Goal: Transaction & Acquisition: Purchase product/service

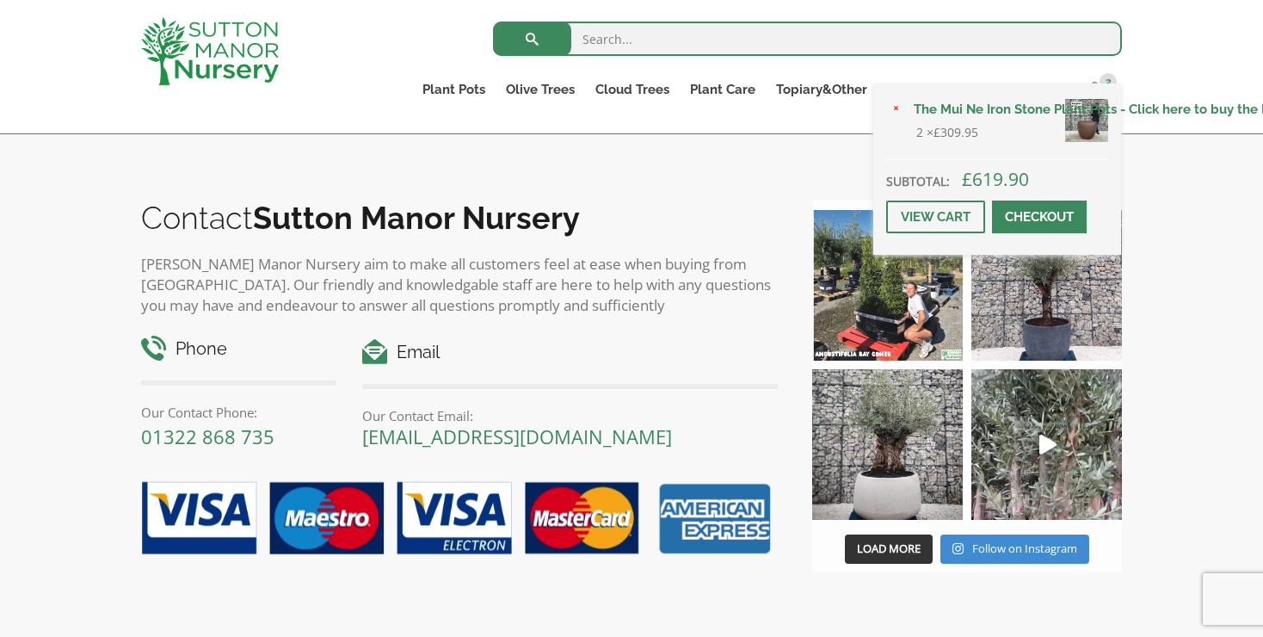
click at [1098, 86] on span at bounding box center [1094, 88] width 13 height 13
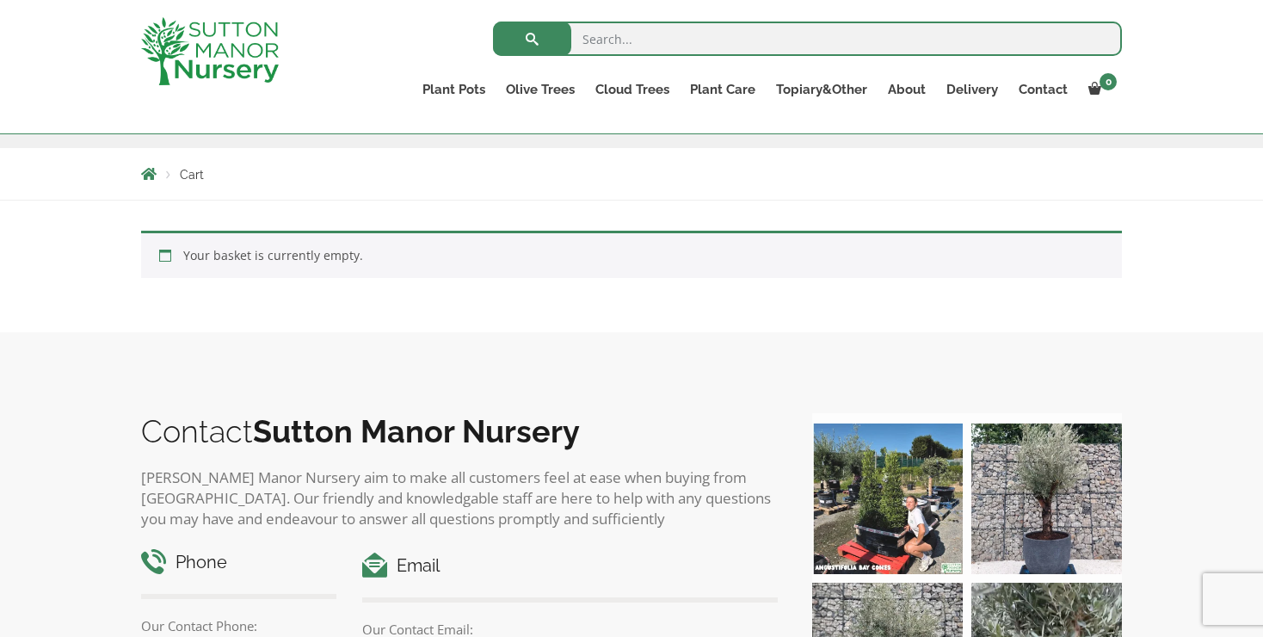
scroll to position [274, 0]
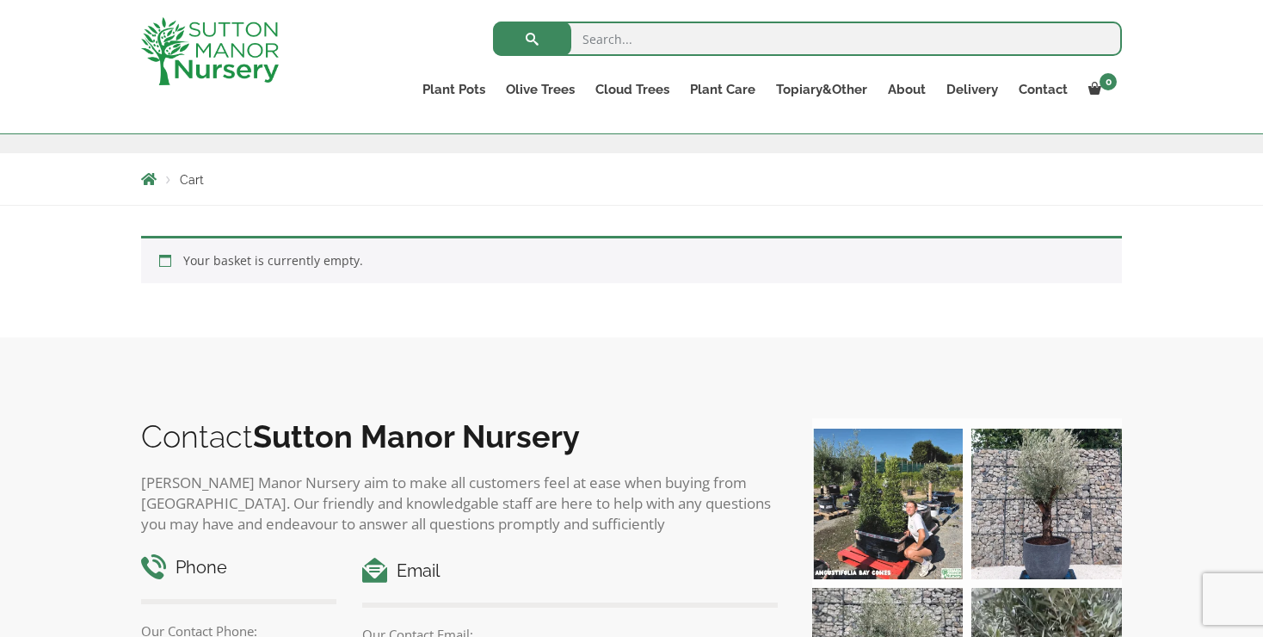
click at [444, 90] on link "Plant Pots" at bounding box center [453, 89] width 83 height 24
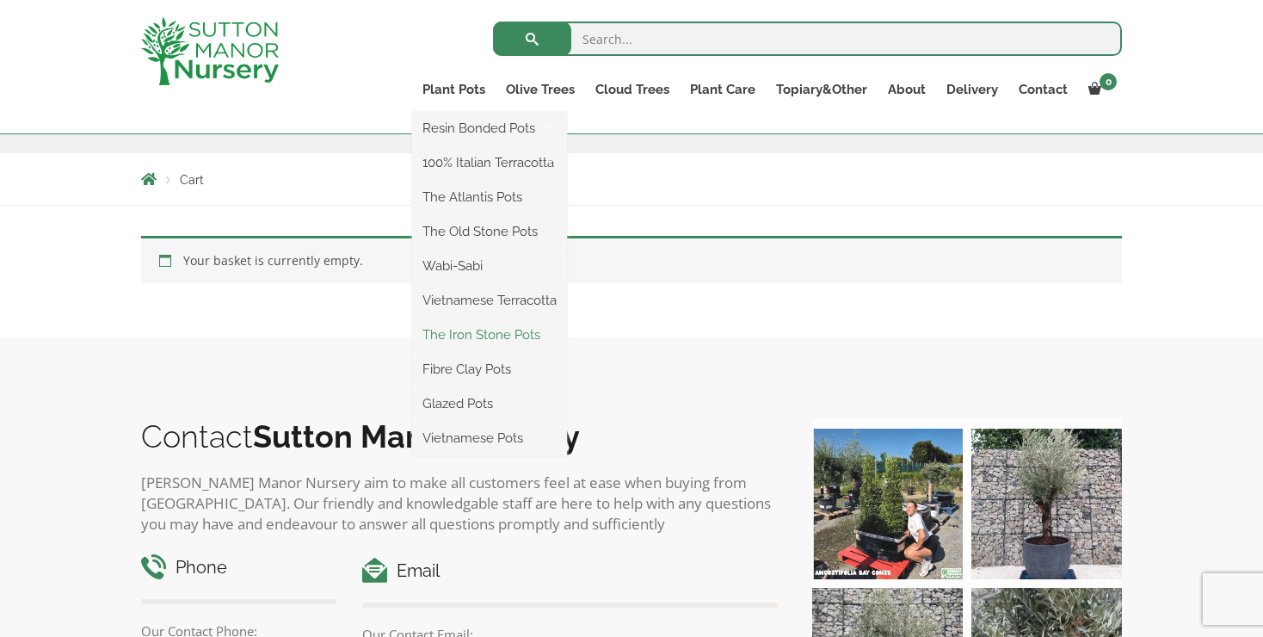
click at [452, 331] on link "The Iron Stone Pots" at bounding box center [489, 335] width 155 height 26
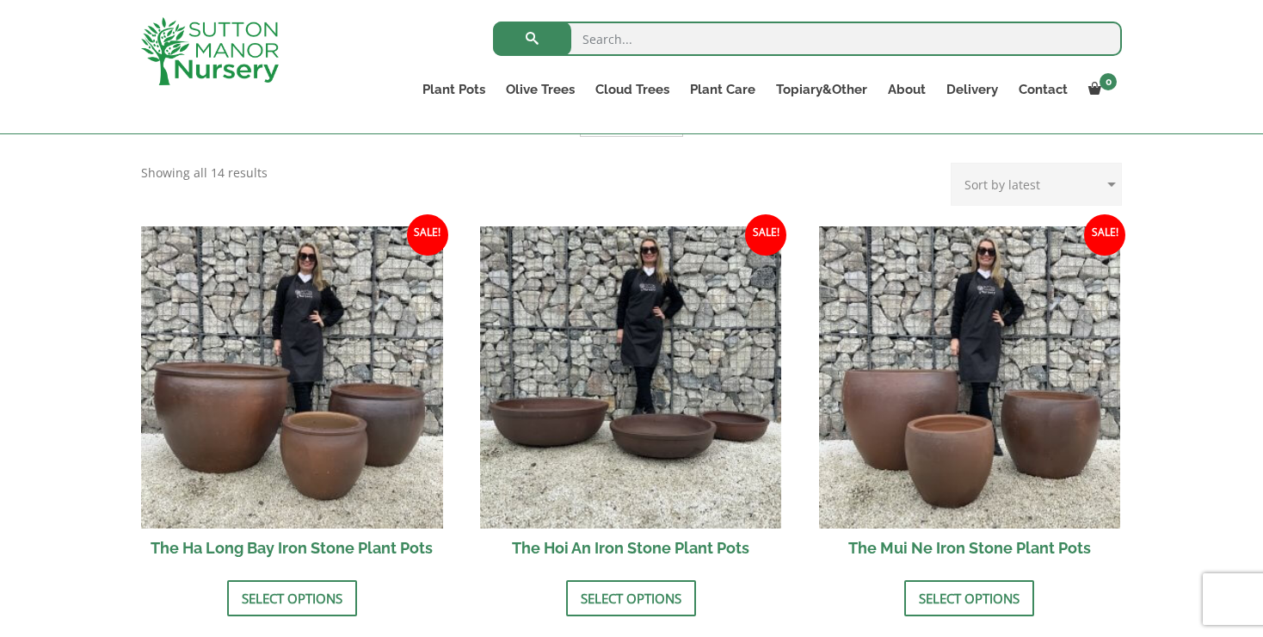
scroll to position [526, 0]
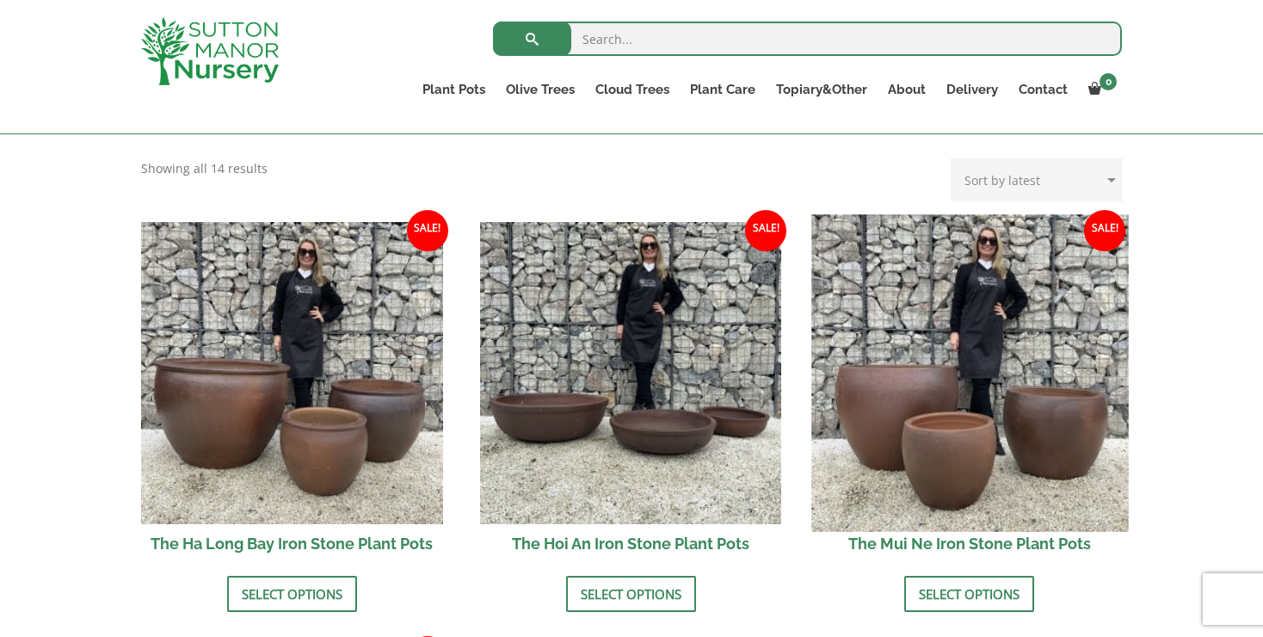
click at [981, 456] on img at bounding box center [969, 372] width 317 height 317
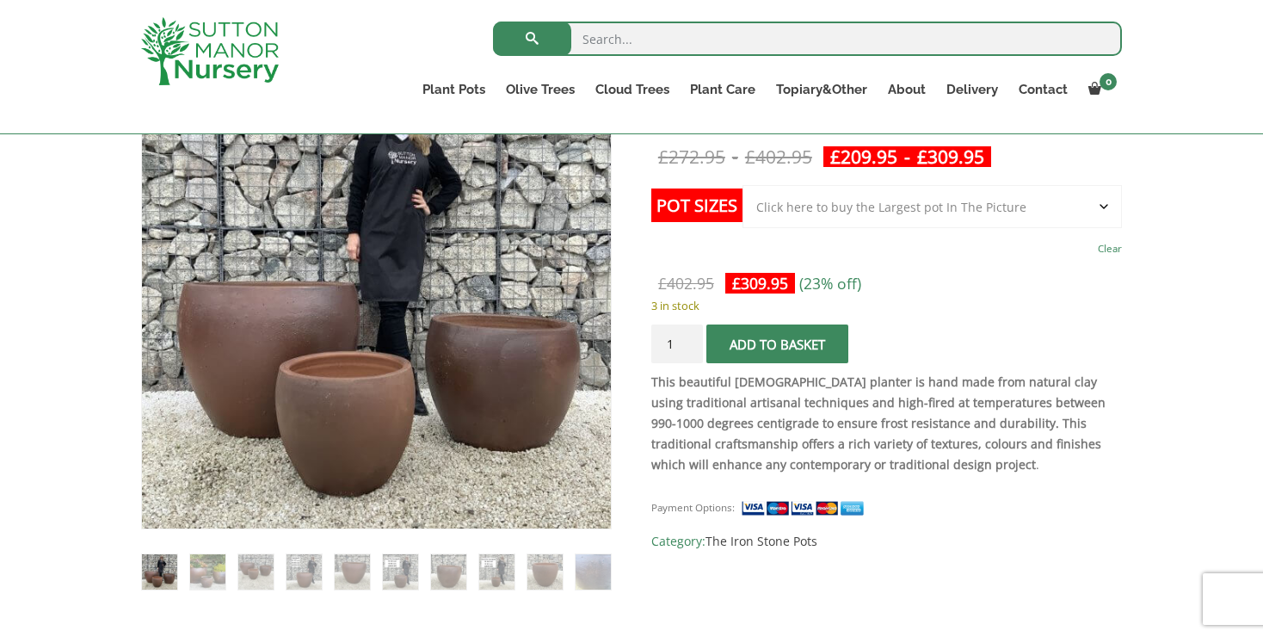
scroll to position [337, 0]
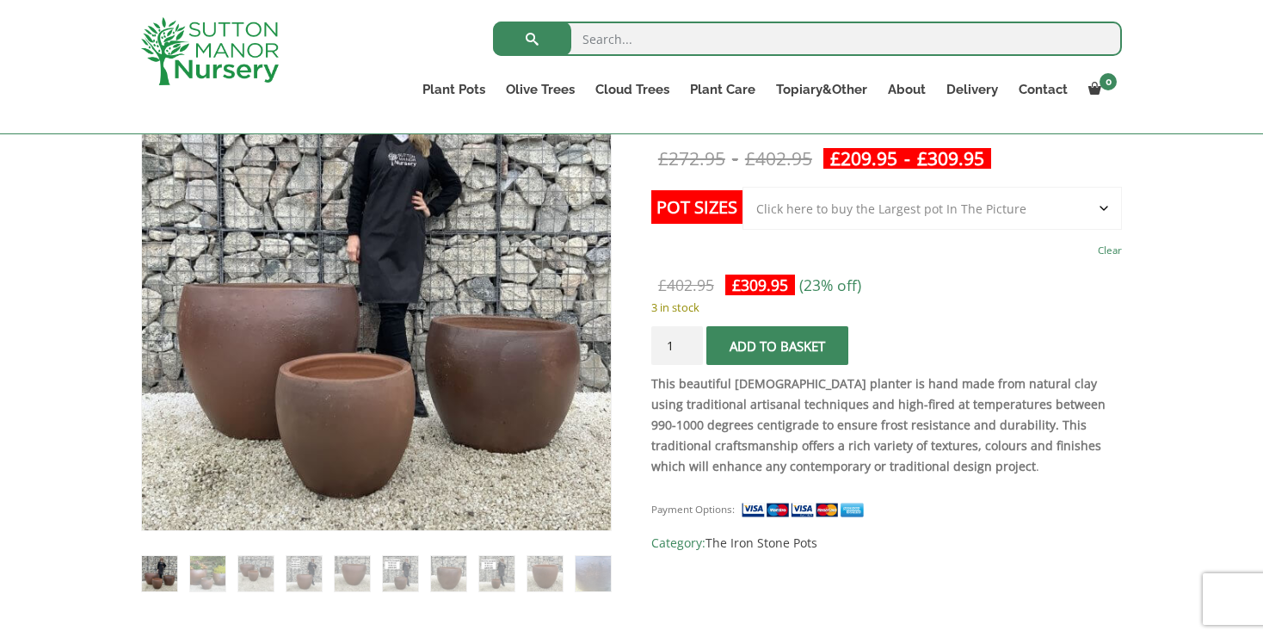
click at [929, 212] on select "Choose an option Click here to buy the 3rd to Largest Pot In The Picture Click …" at bounding box center [931, 208] width 379 height 43
click at [780, 348] on button "Add to basket" at bounding box center [777, 345] width 142 height 39
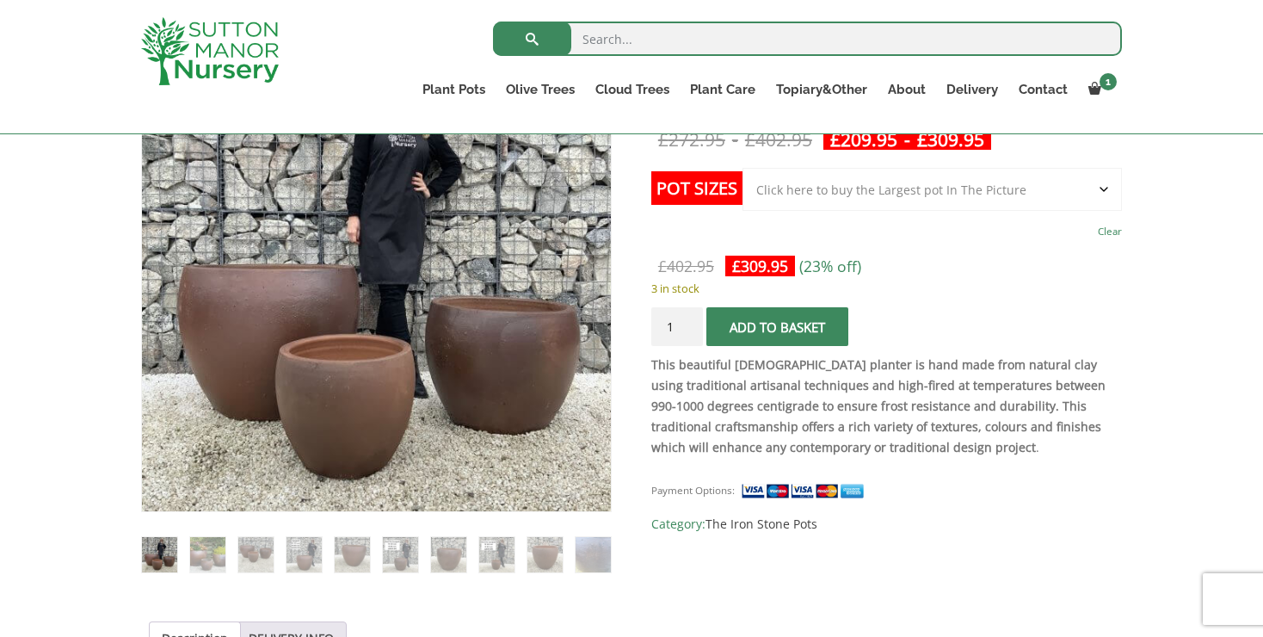
scroll to position [436, 0]
type input "2"
click at [690, 325] on input "2" at bounding box center [677, 327] width 52 height 39
click at [777, 328] on span "submit" at bounding box center [777, 328] width 0 height 0
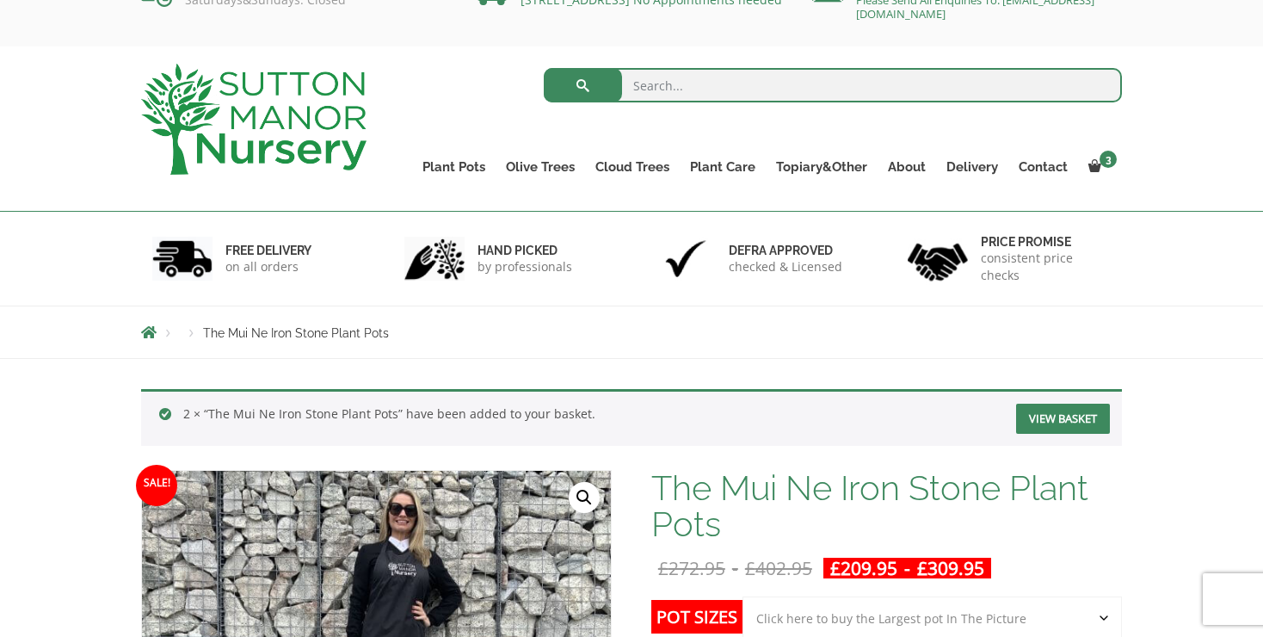
scroll to position [49, 0]
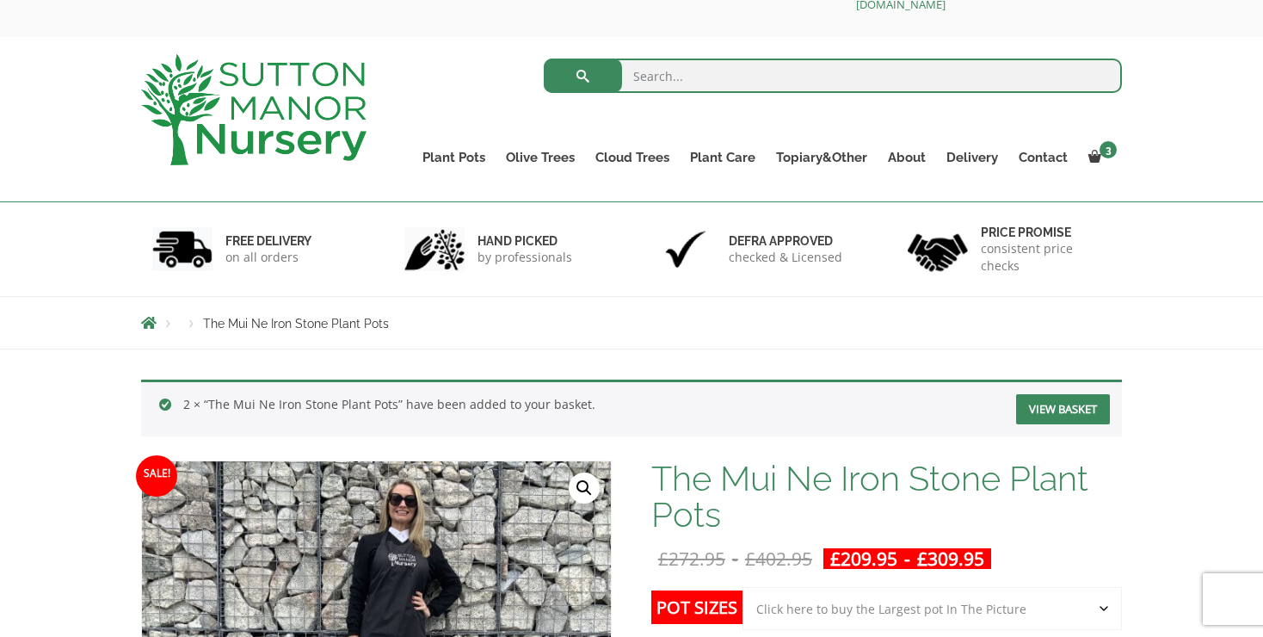
click at [1061, 409] on link "View basket" at bounding box center [1063, 409] width 94 height 30
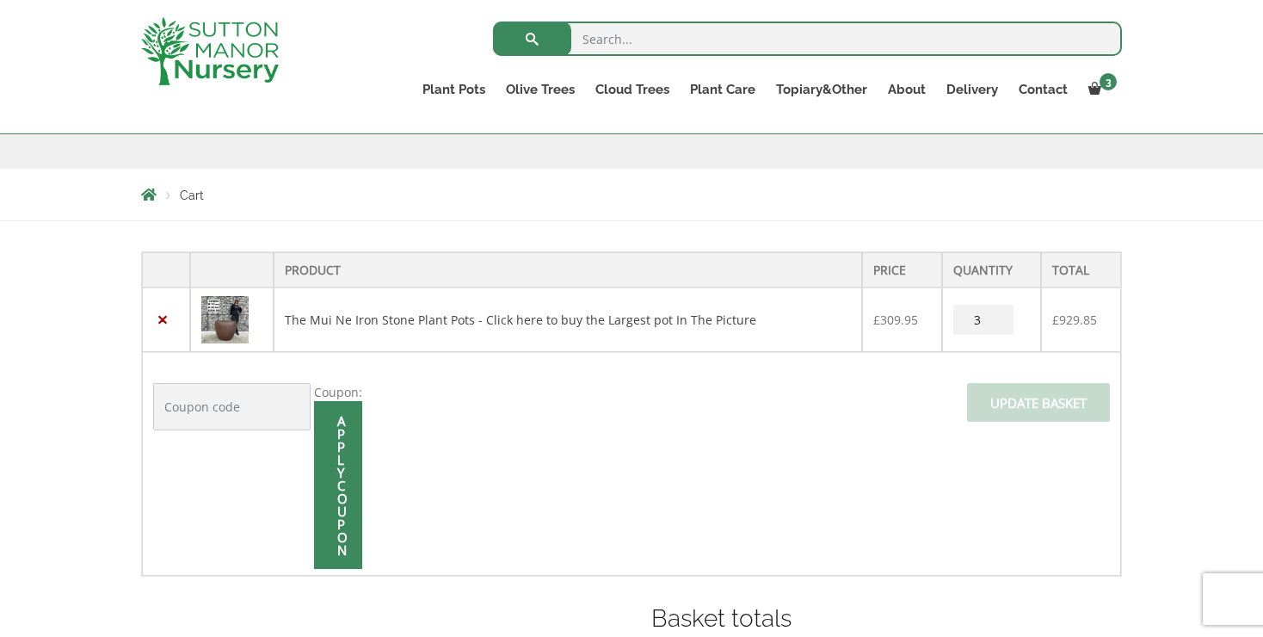
scroll to position [261, 0]
type input "2"
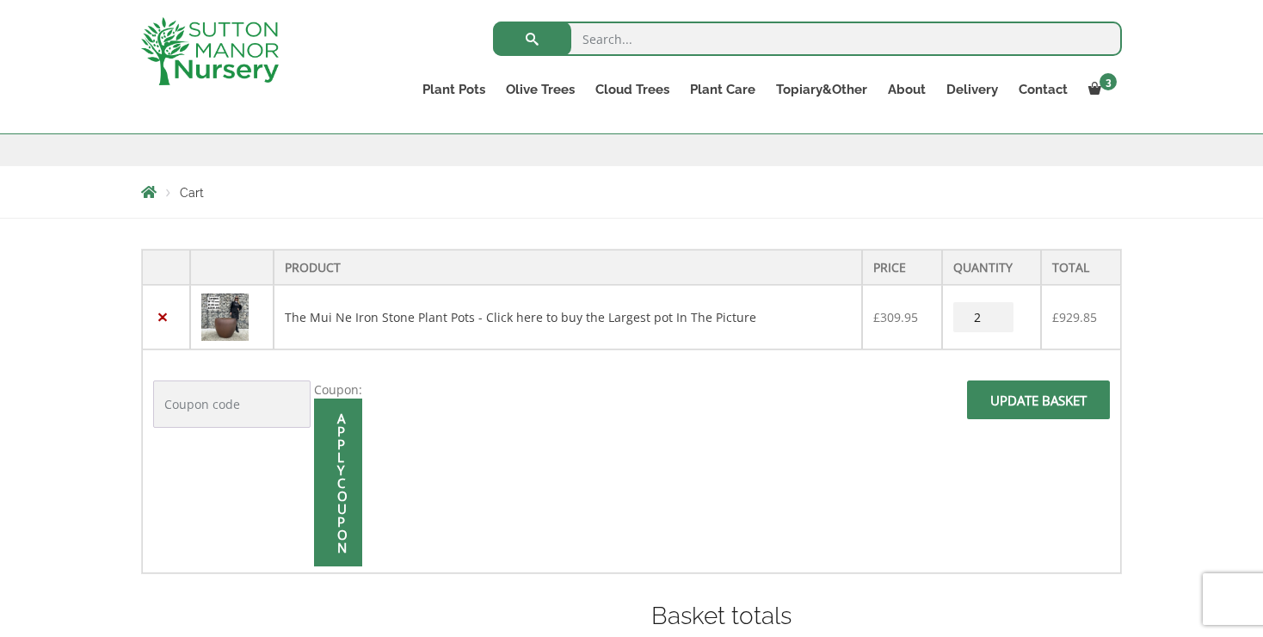
click at [993, 318] on input "2" at bounding box center [983, 317] width 60 height 30
click at [1038, 405] on span at bounding box center [1038, 405] width 0 height 0
click at [1002, 398] on input "Update basket" at bounding box center [1038, 399] width 143 height 39
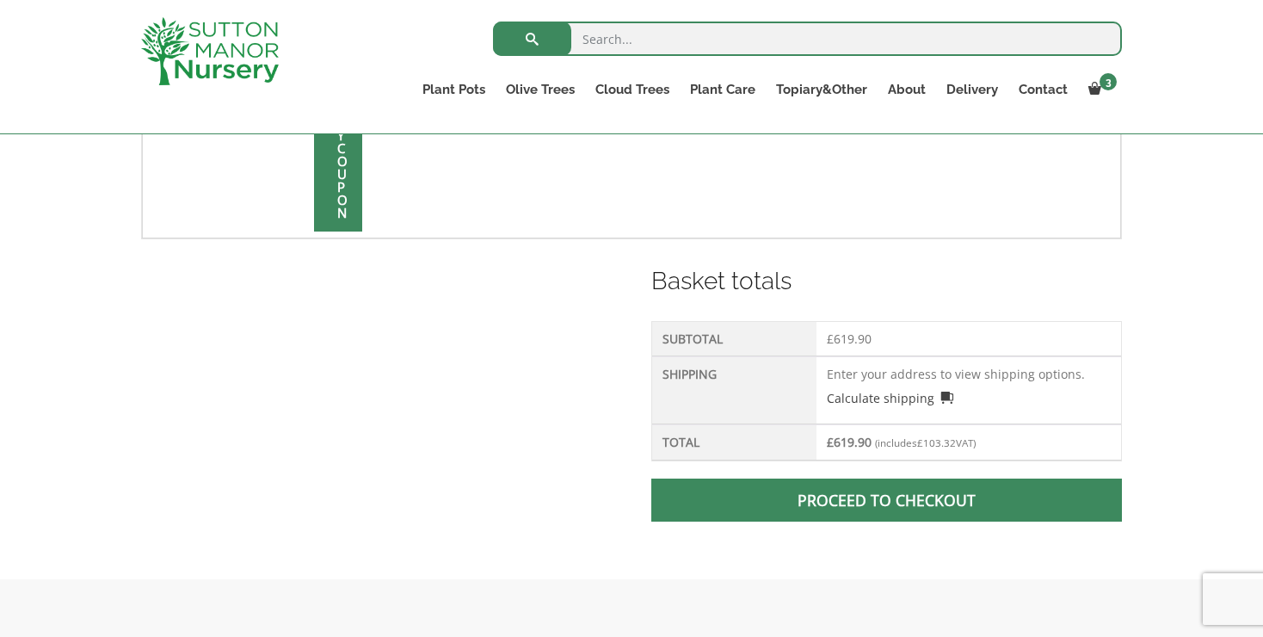
scroll to position [671, 0]
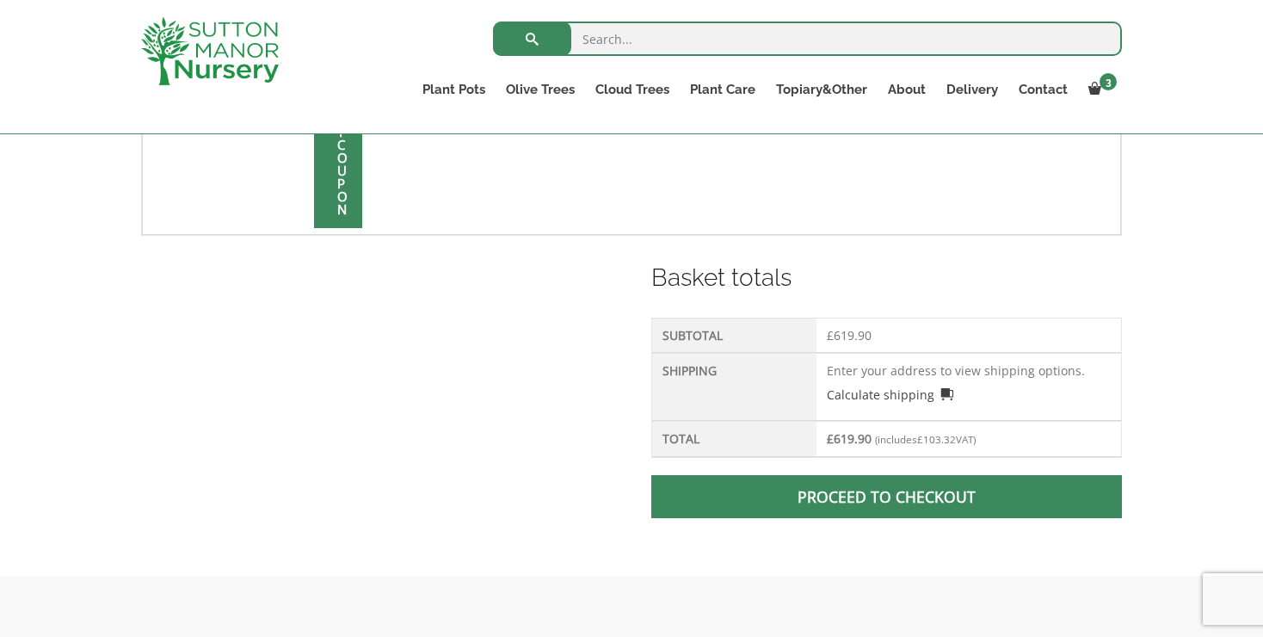
click at [852, 499] on link "Proceed to checkout" at bounding box center [886, 496] width 471 height 43
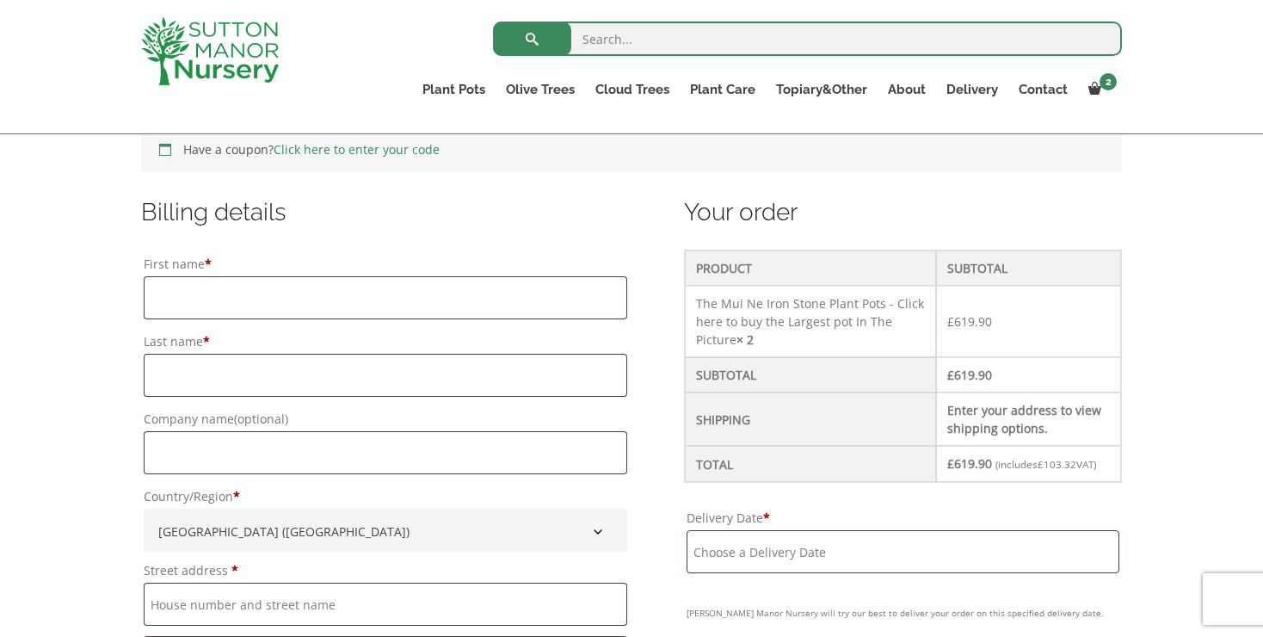
scroll to position [412, 0]
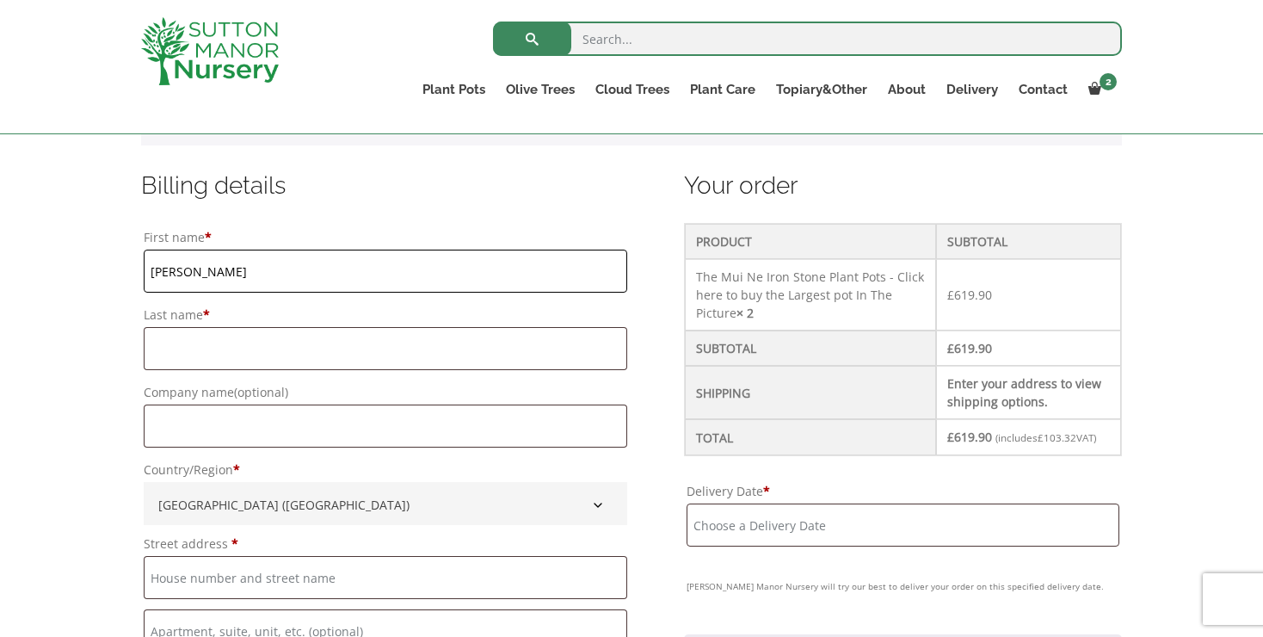
type input "[PERSON_NAME]"
type input "[GEOGRAPHIC_DATA]"
type input "Vicarage Lane"
type input "Hambledon"
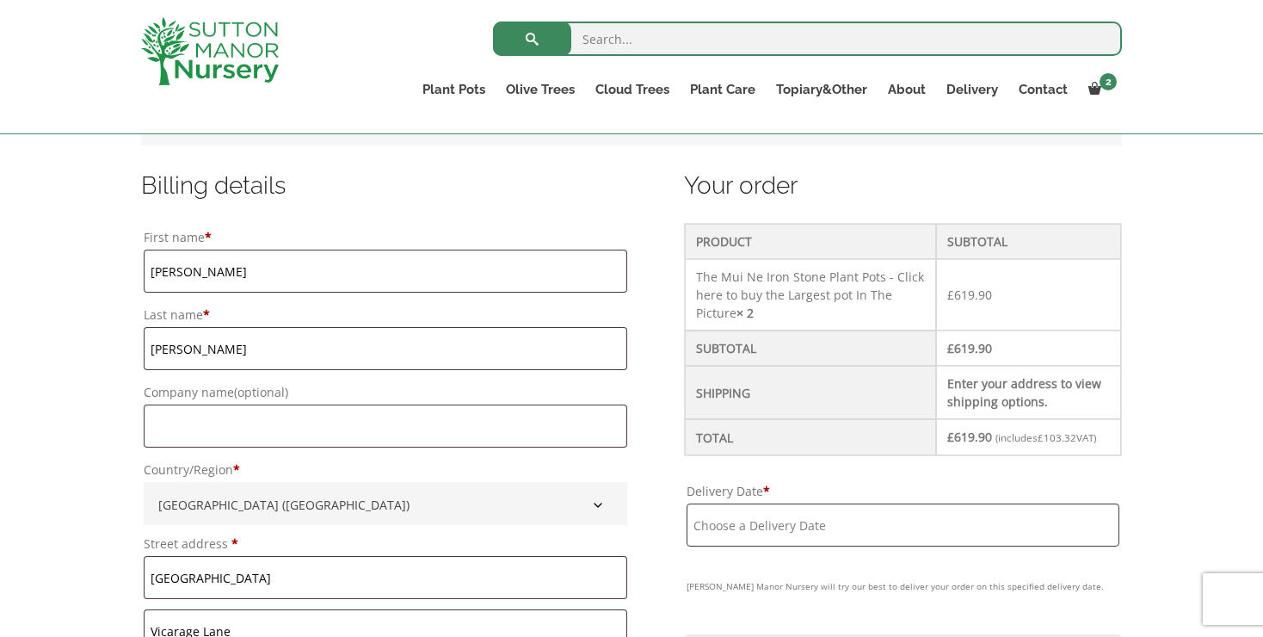
type input "[GEOGRAPHIC_DATA]"
type input "PO7 4RP"
type input "[EMAIL_ADDRESS][DOMAIN_NAME]"
type input "[PERSON_NAME]"
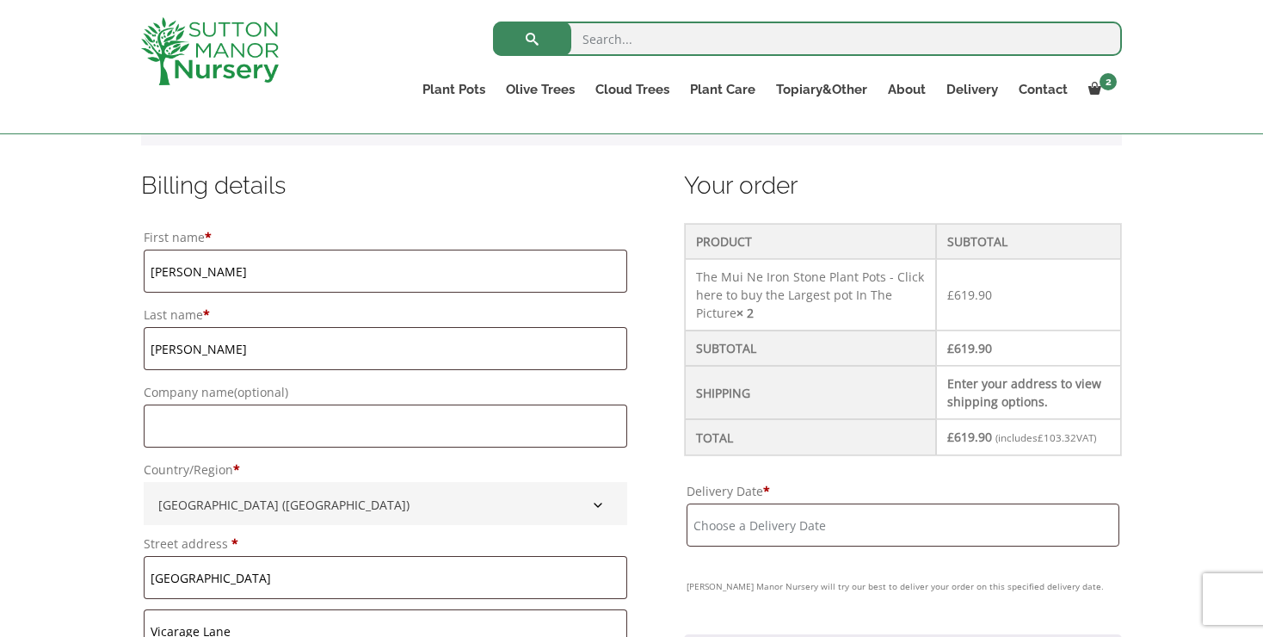
type input "[GEOGRAPHIC_DATA]"
type input "Vicarage Lane"
type input "Hambledon"
type input "[GEOGRAPHIC_DATA]"
type input "PO7 4RP"
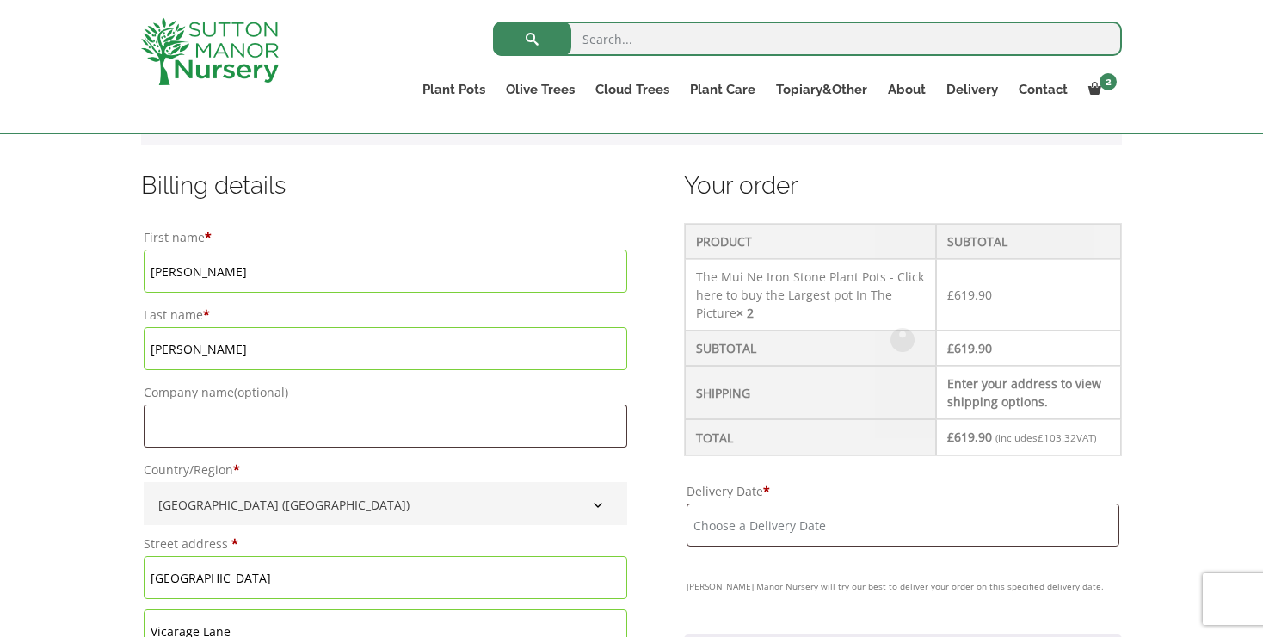
click at [218, 315] on label "Last name *" at bounding box center [385, 315] width 483 height 24
click at [218, 327] on input "[PERSON_NAME]" at bounding box center [385, 348] width 483 height 43
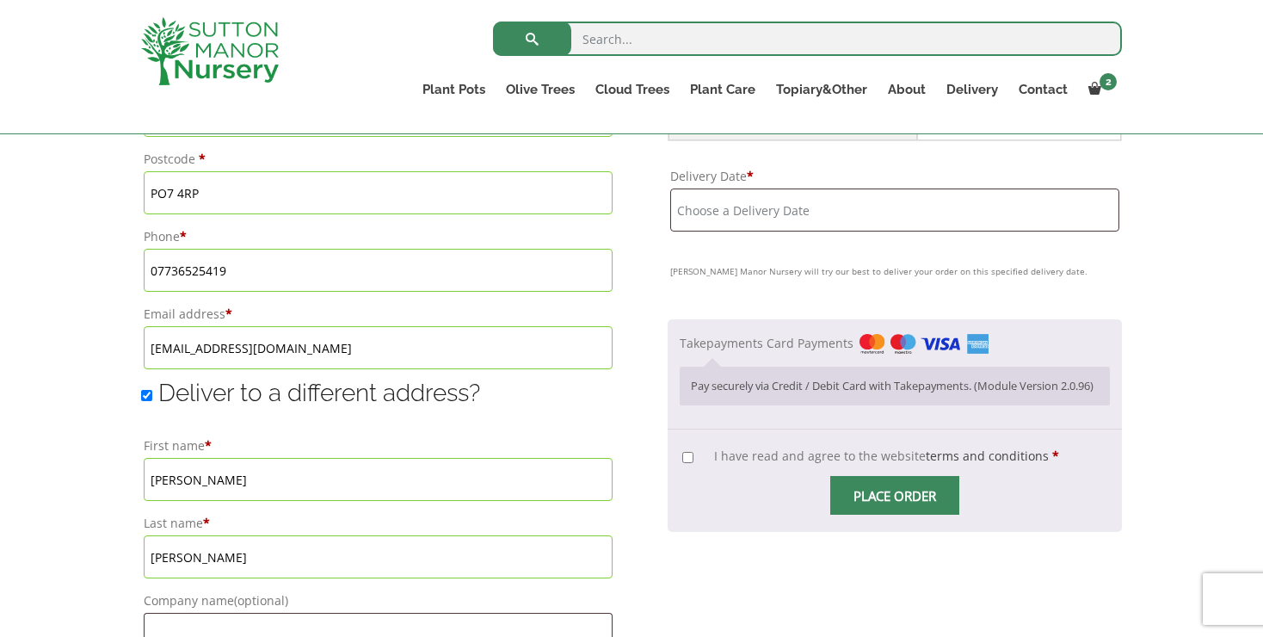
scroll to position [1080, 0]
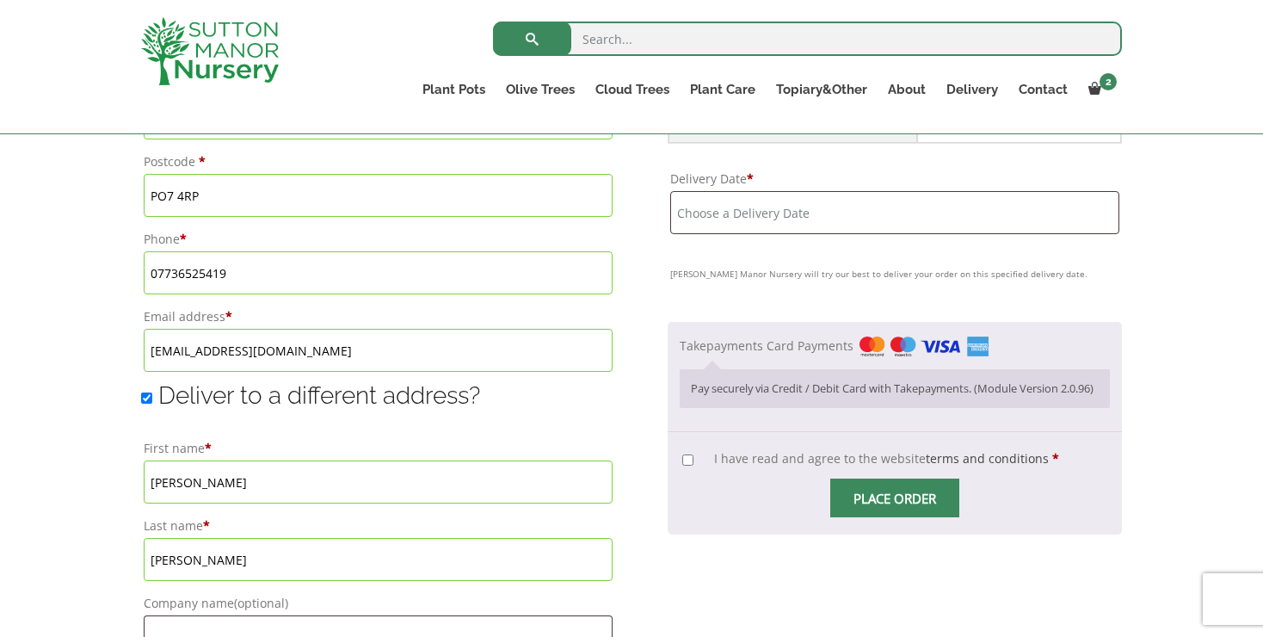
type input "07736525419"
click at [146, 398] on input "Deliver to a different address?" at bounding box center [146, 397] width 11 height 11
checkbox input "false"
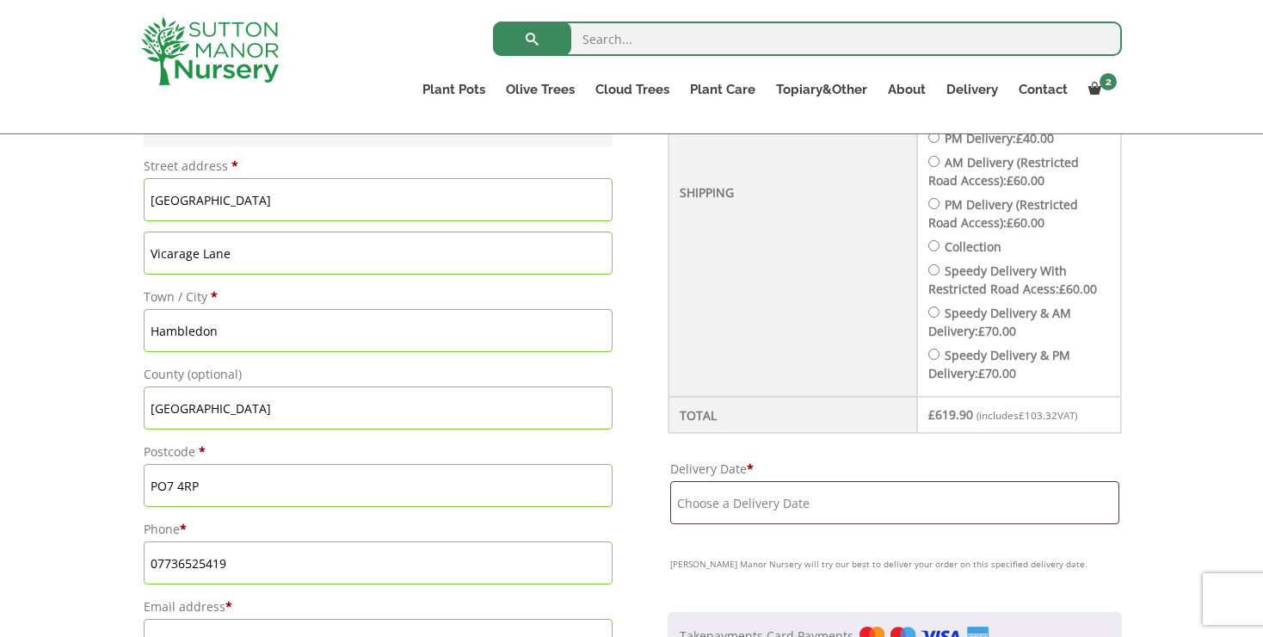
scroll to position [796, 0]
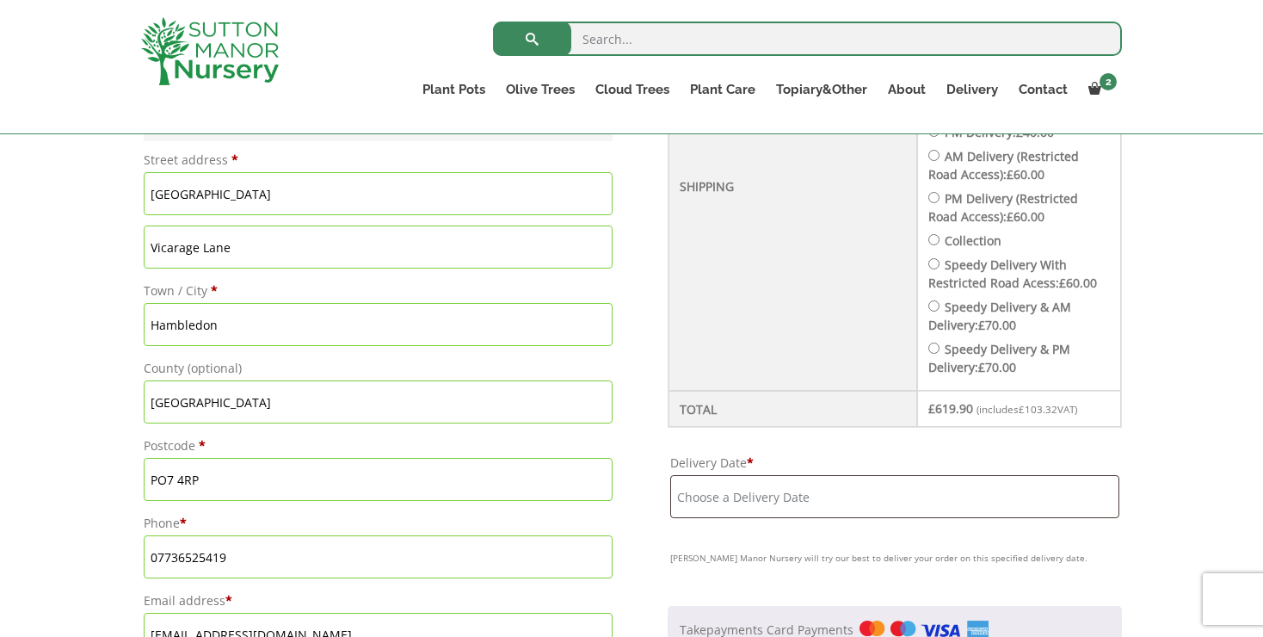
click at [784, 518] on input "Delivery Date *" at bounding box center [894, 496] width 449 height 43
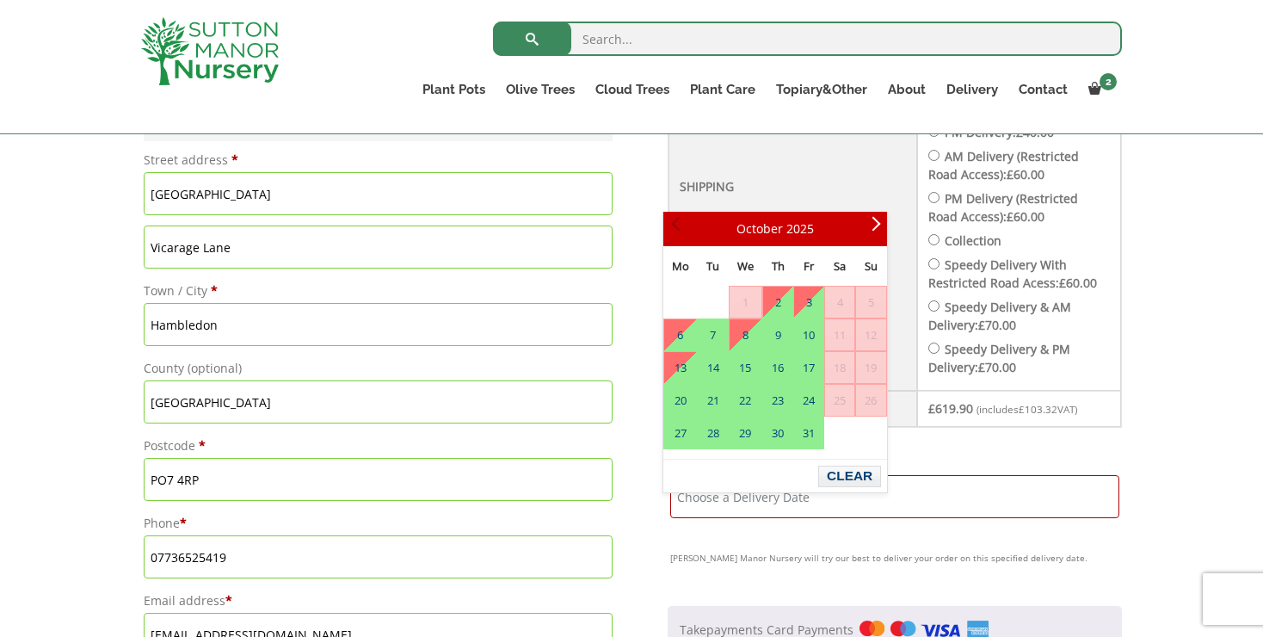
click at [675, 224] on span "Prev" at bounding box center [678, 229] width 14 height 14
click at [778, 292] on link "2" at bounding box center [777, 301] width 29 height 31
type input "2 October, 2025"
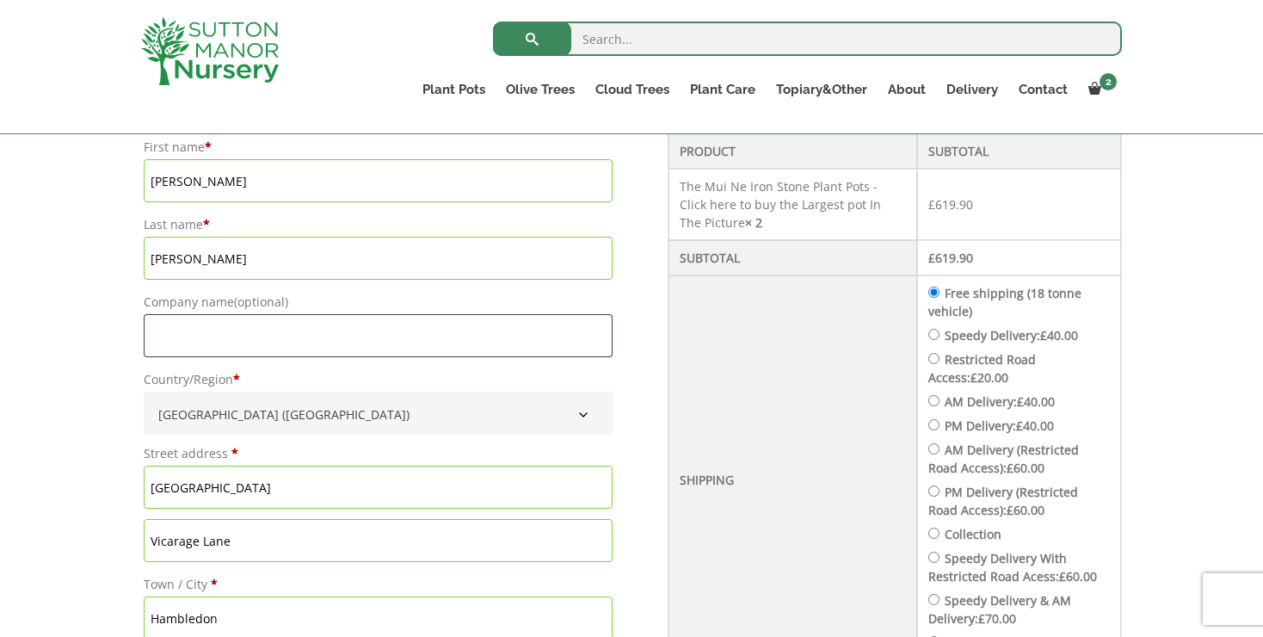
scroll to position [497, 0]
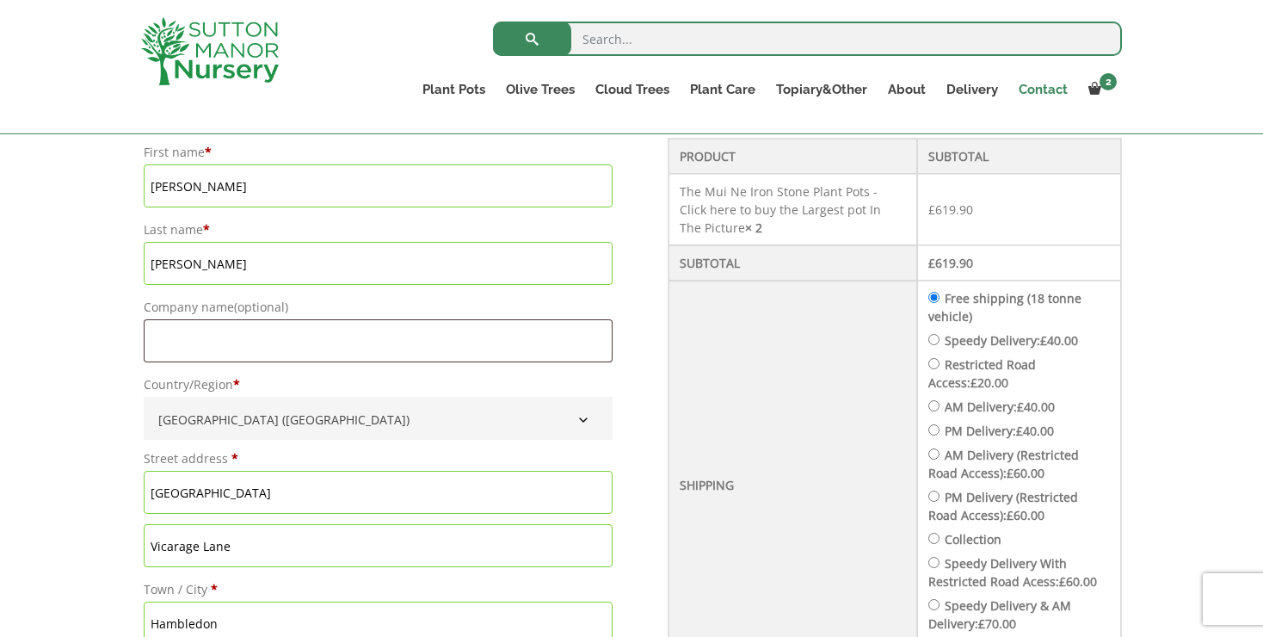
click at [1048, 84] on link "Contact" at bounding box center [1043, 89] width 70 height 24
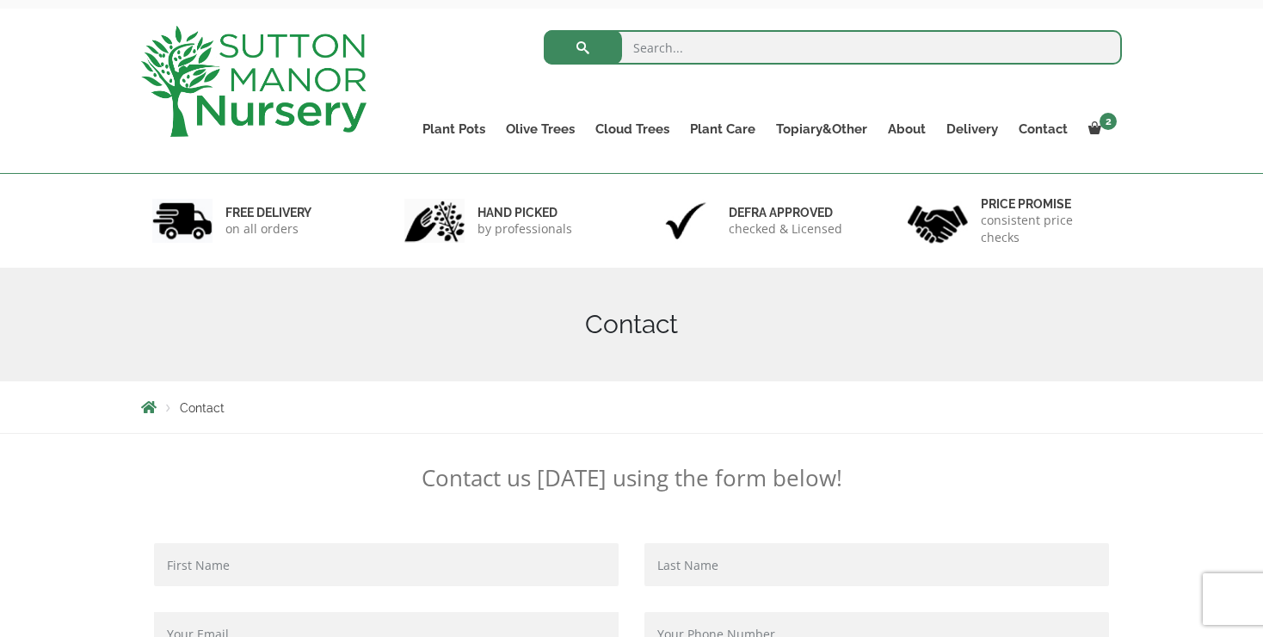
scroll to position [73, 0]
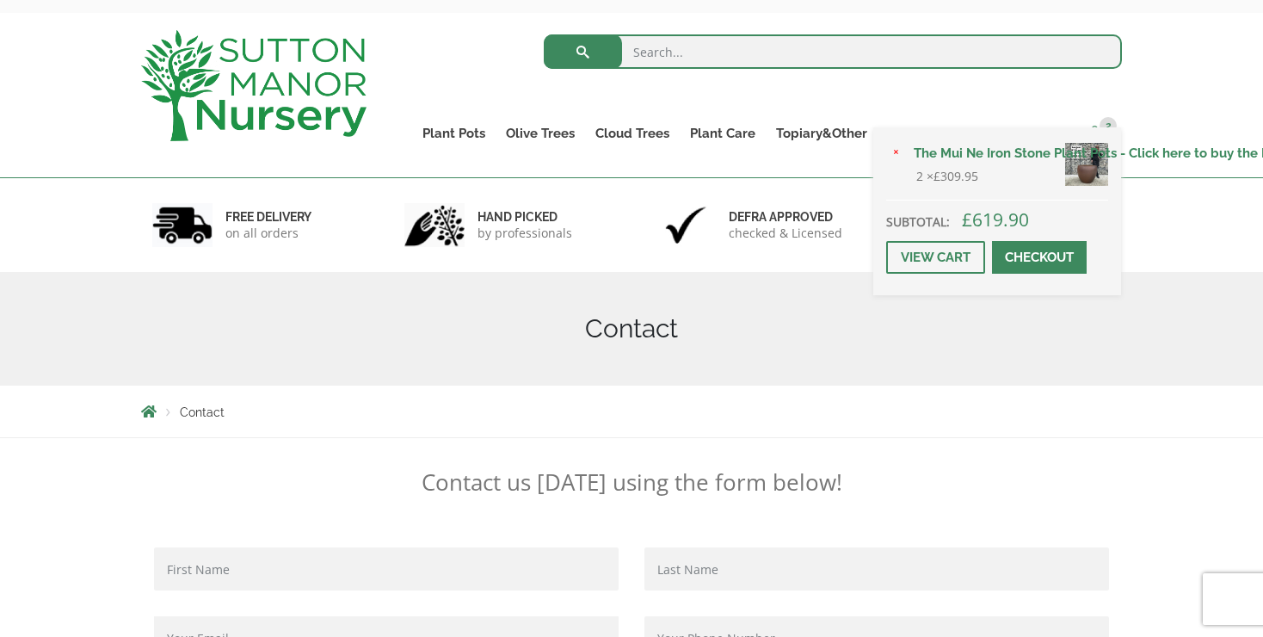
click at [1107, 123] on span "2" at bounding box center [1107, 125] width 17 height 17
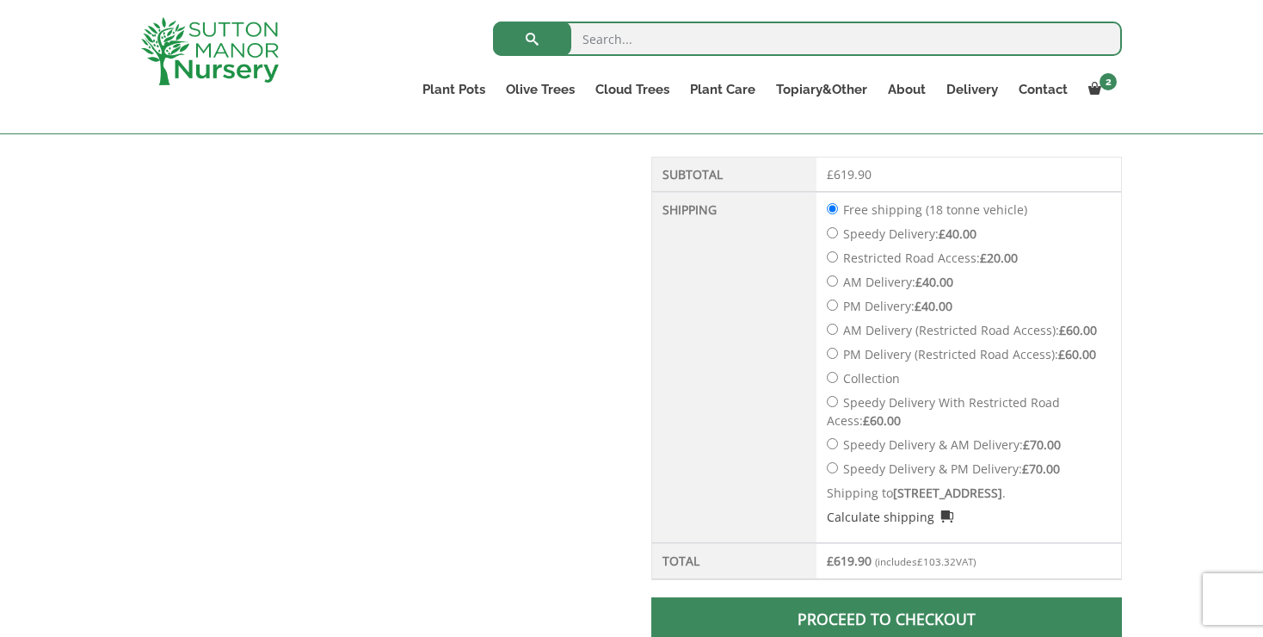
scroll to position [760, 0]
click at [831, 255] on input "Restricted Road Access: £ 20.00" at bounding box center [832, 256] width 11 height 11
radio input "true"
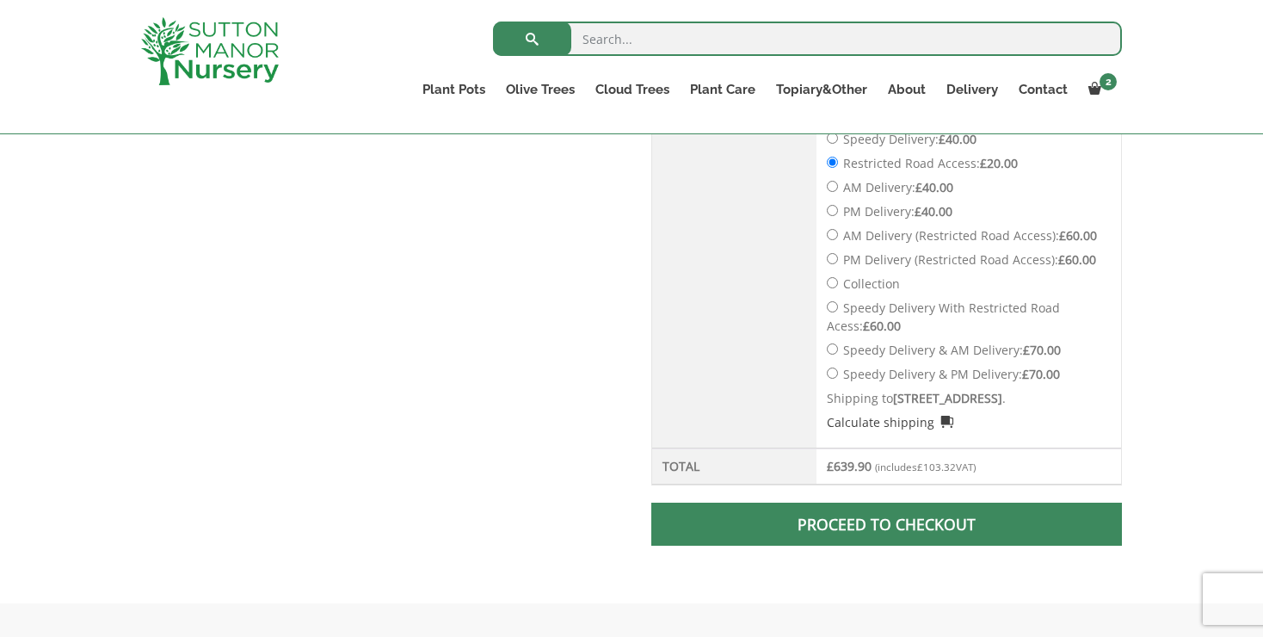
scroll to position [827, 0]
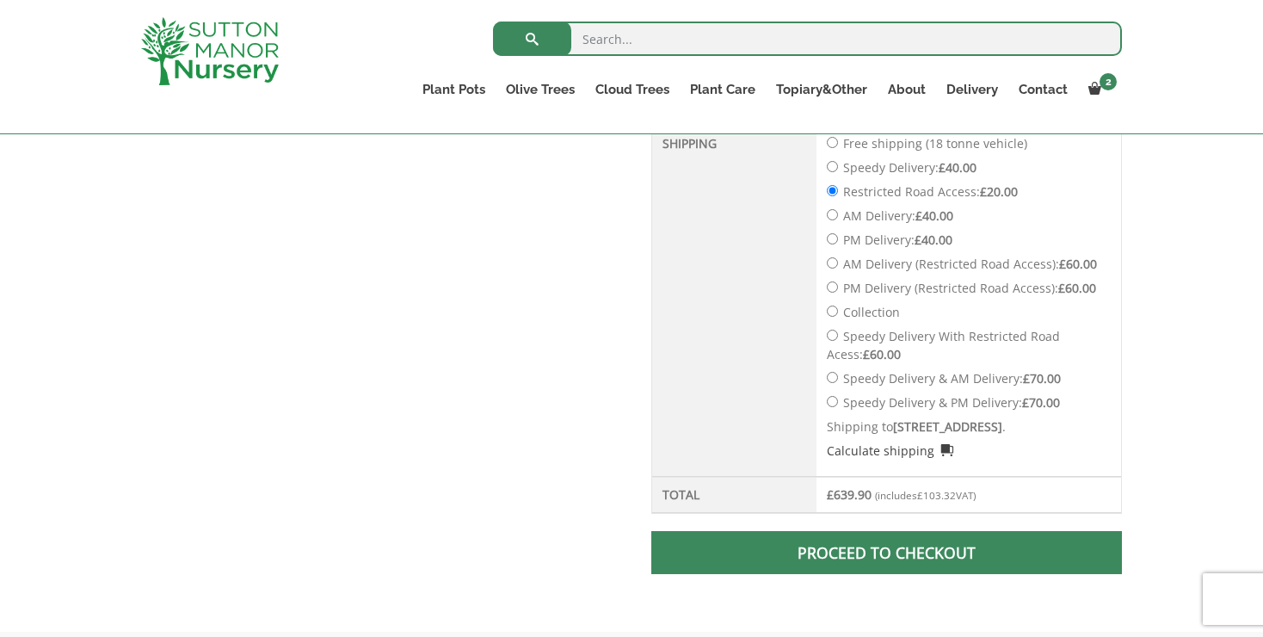
click at [827, 571] on link "Proceed to checkout" at bounding box center [886, 552] width 471 height 43
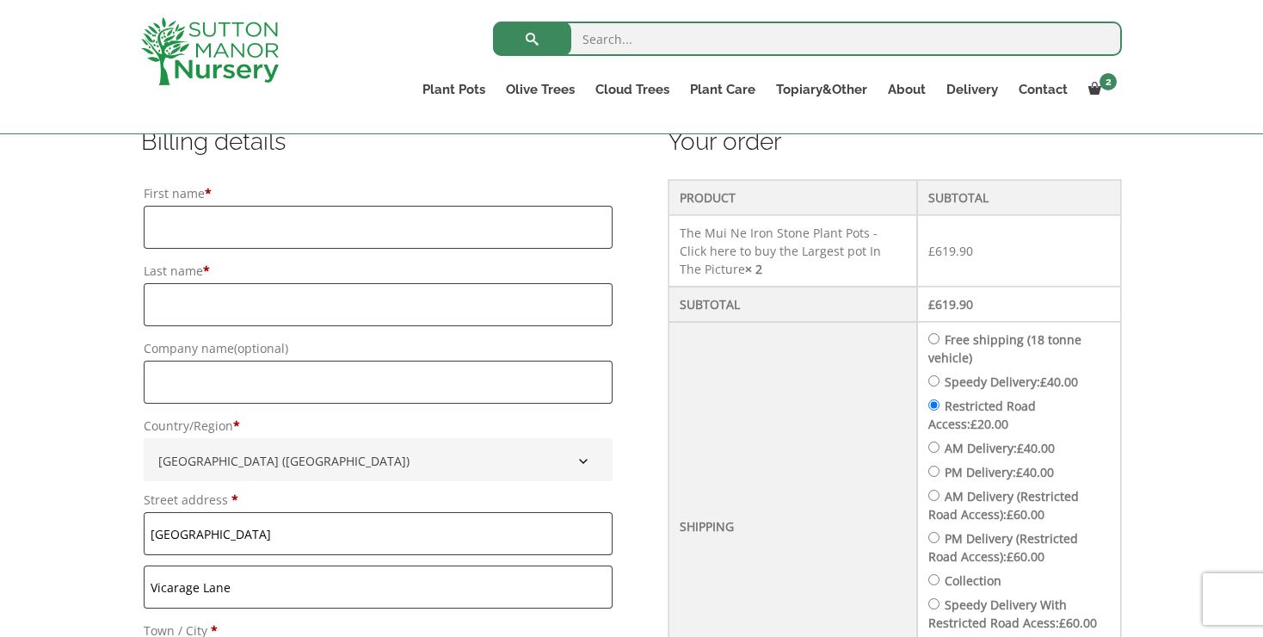
scroll to position [454, 0]
type input "Sally"
type input "Batey"
type input "[EMAIL_ADDRESS][DOMAIN_NAME]"
type input "Sally"
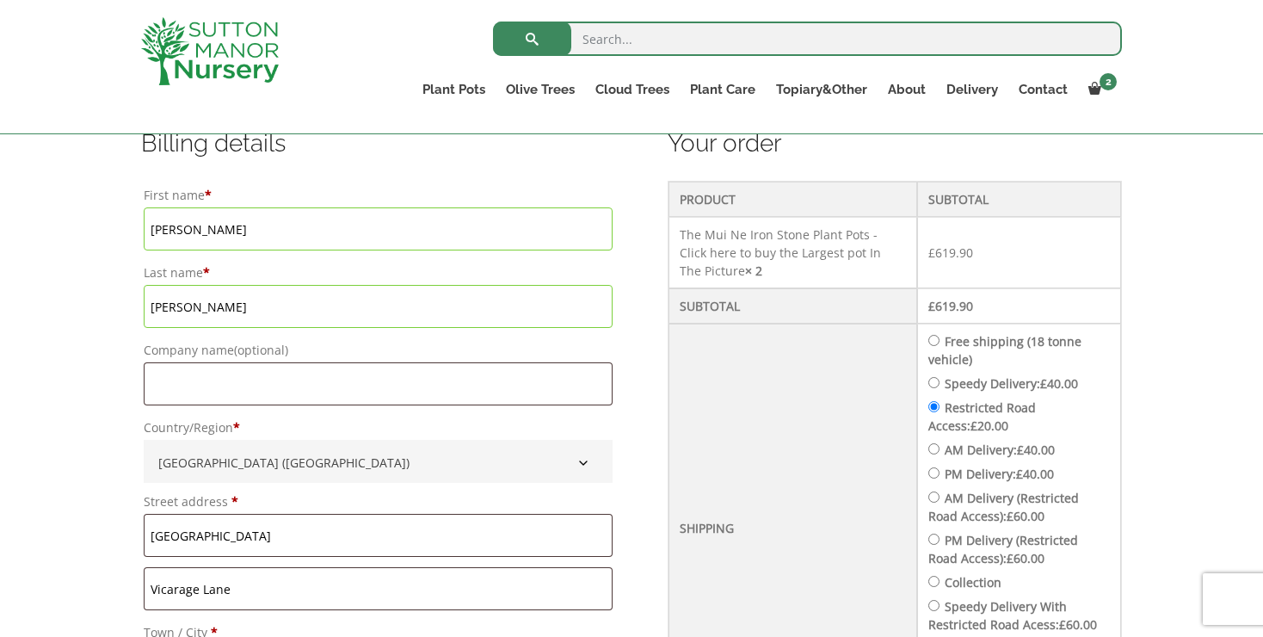
type input "Batey"
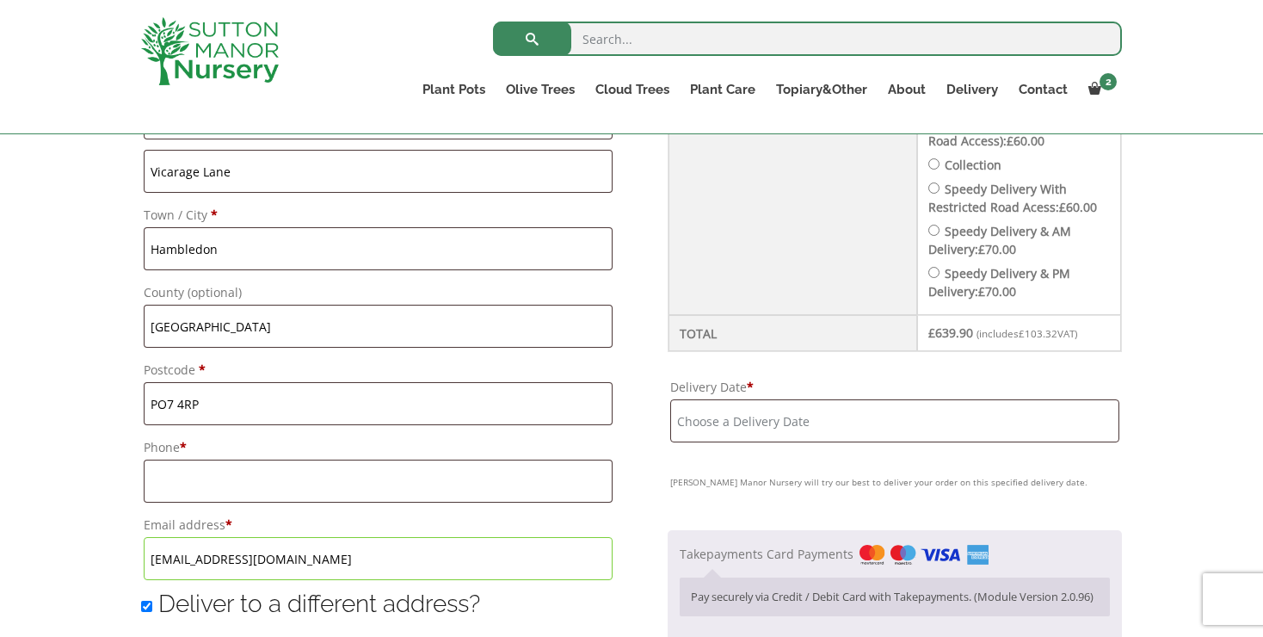
scroll to position [875, 0]
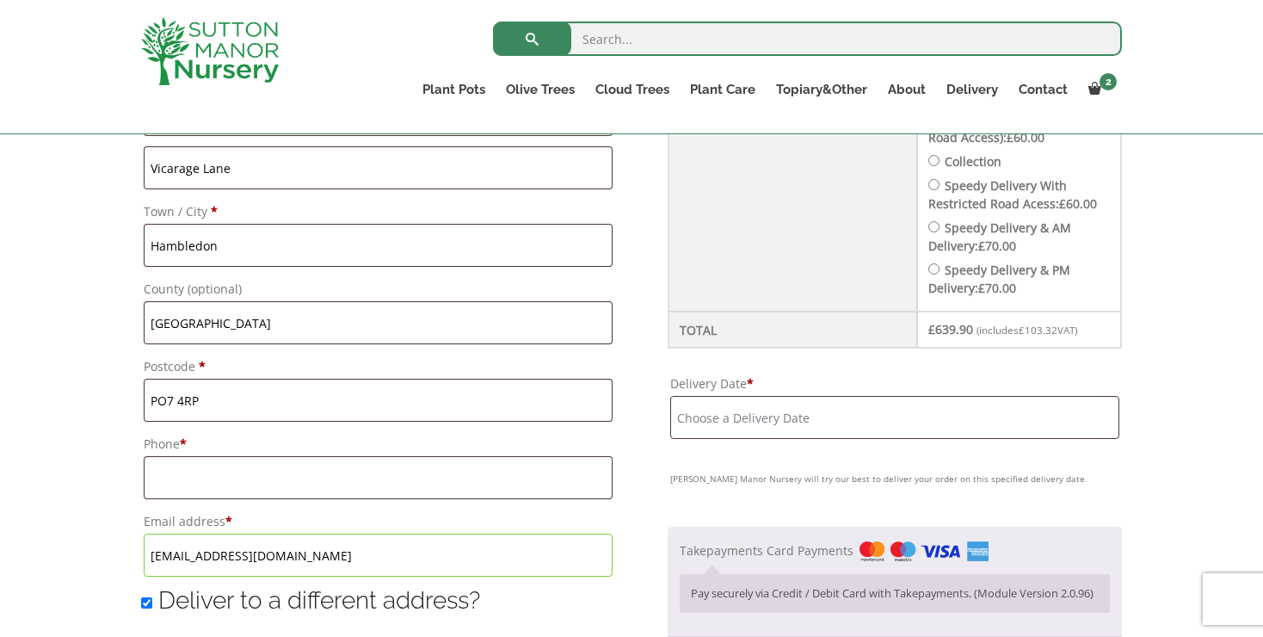
type input "Sally"
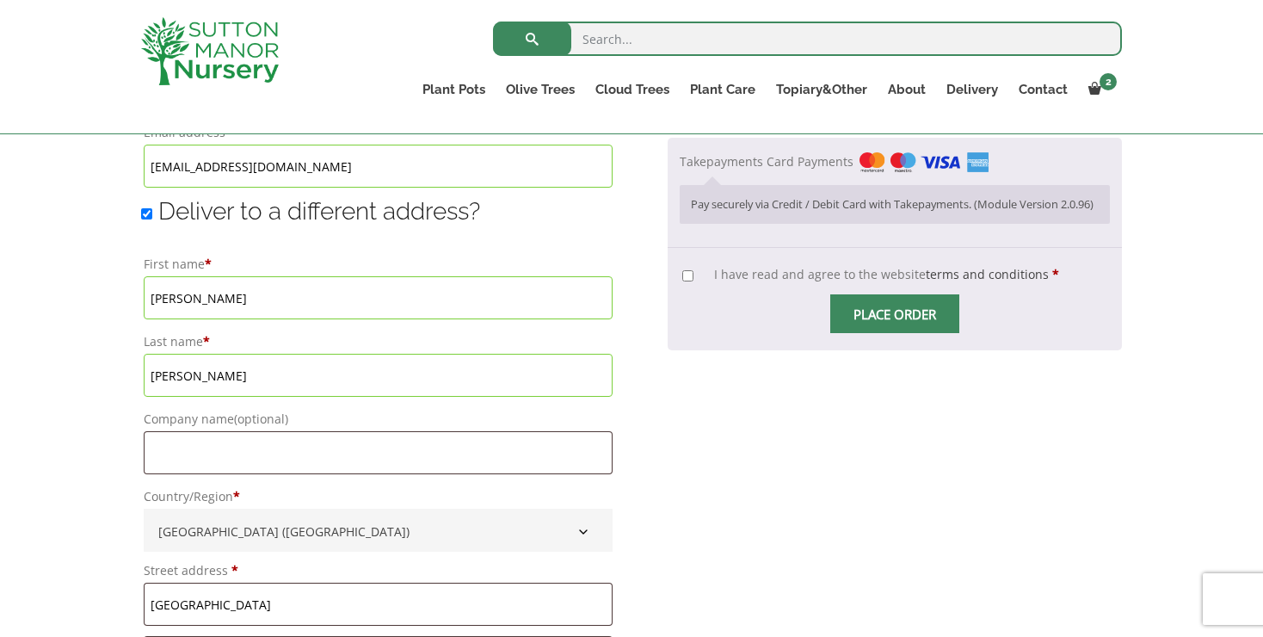
scroll to position [1264, 0]
type input "07736525419"
click at [145, 216] on input "Deliver to a different address?" at bounding box center [146, 212] width 11 height 11
checkbox input "false"
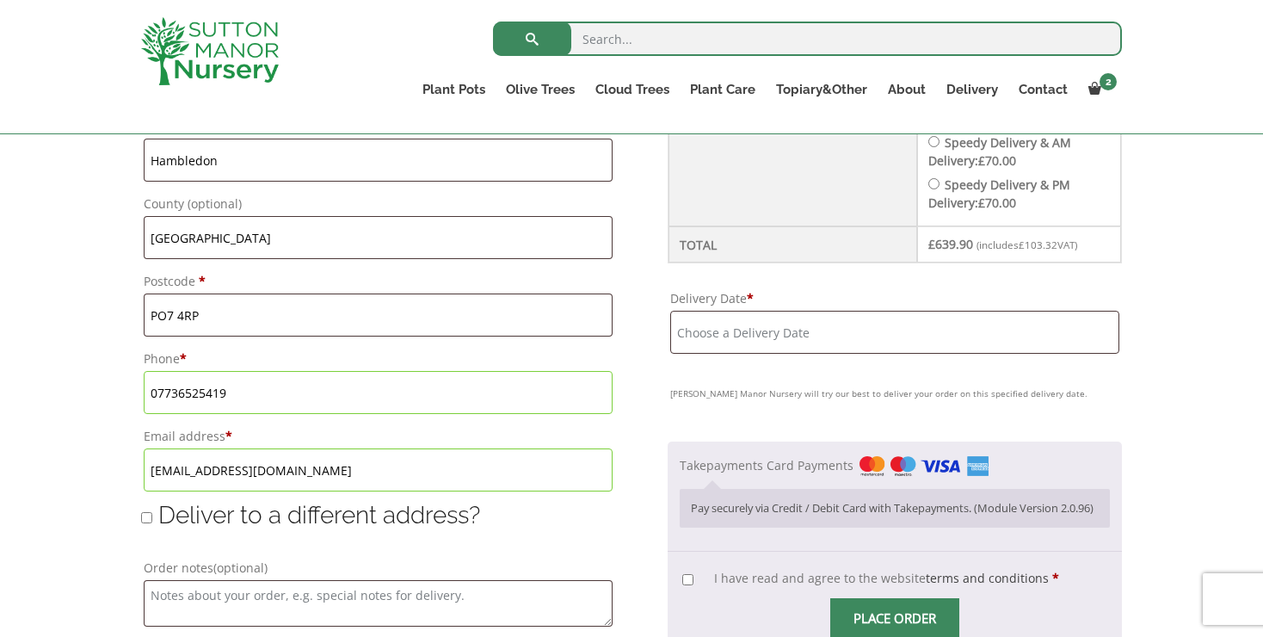
scroll to position [956, 0]
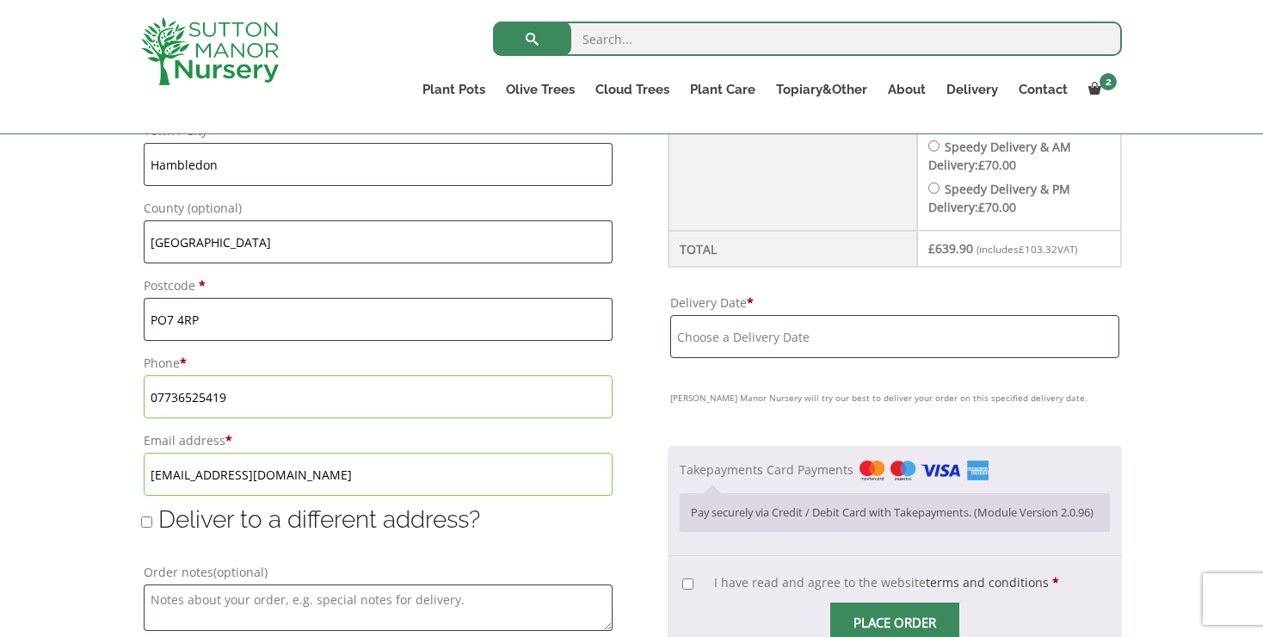
click at [683, 356] on input "Delivery Date *" at bounding box center [894, 336] width 449 height 43
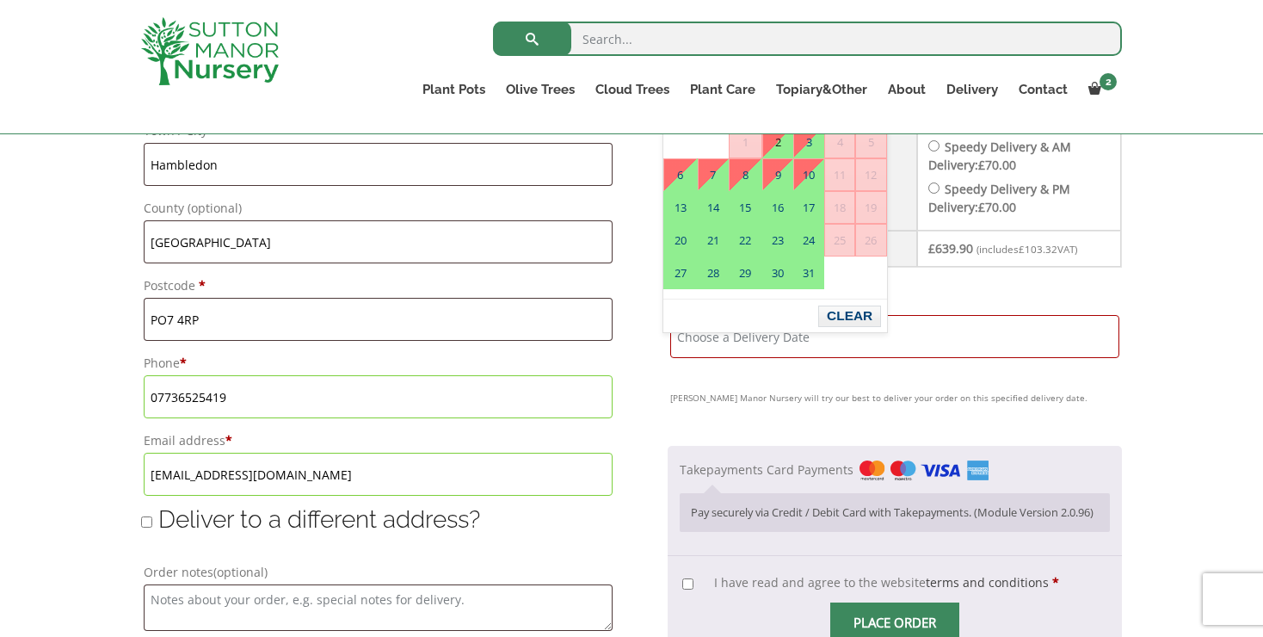
click at [683, 356] on input "Delivery Date *" at bounding box center [894, 336] width 449 height 43
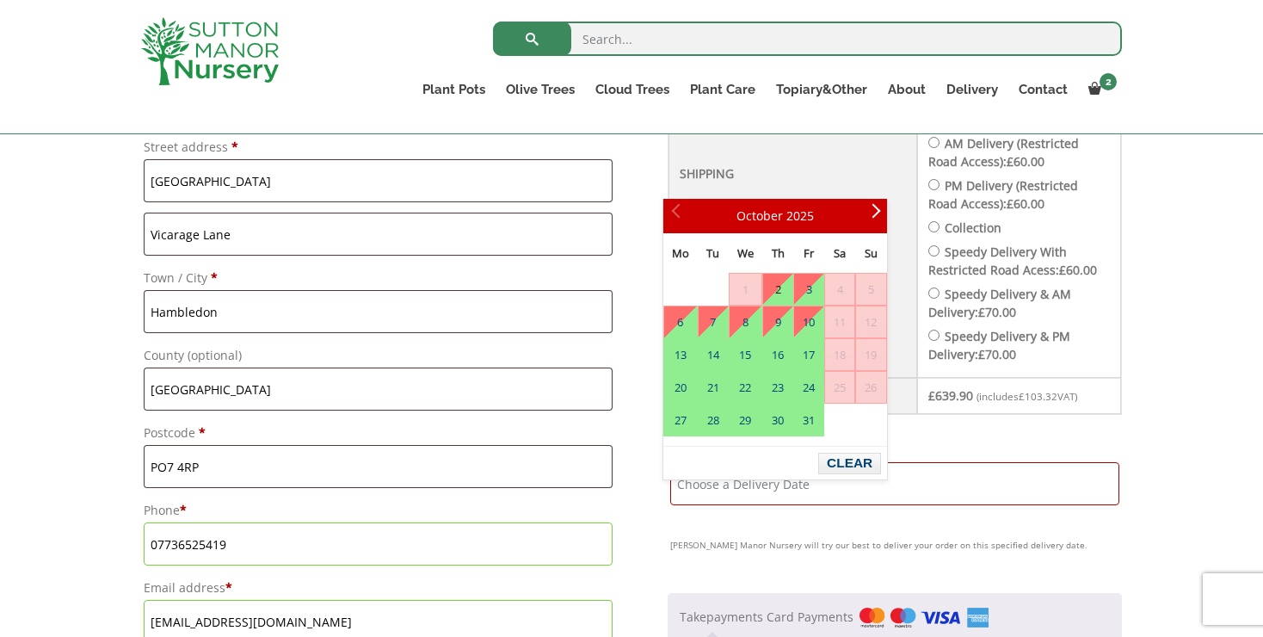
scroll to position [808, 0]
click at [778, 280] on link "2" at bounding box center [777, 289] width 29 height 31
type input "[DATE]"
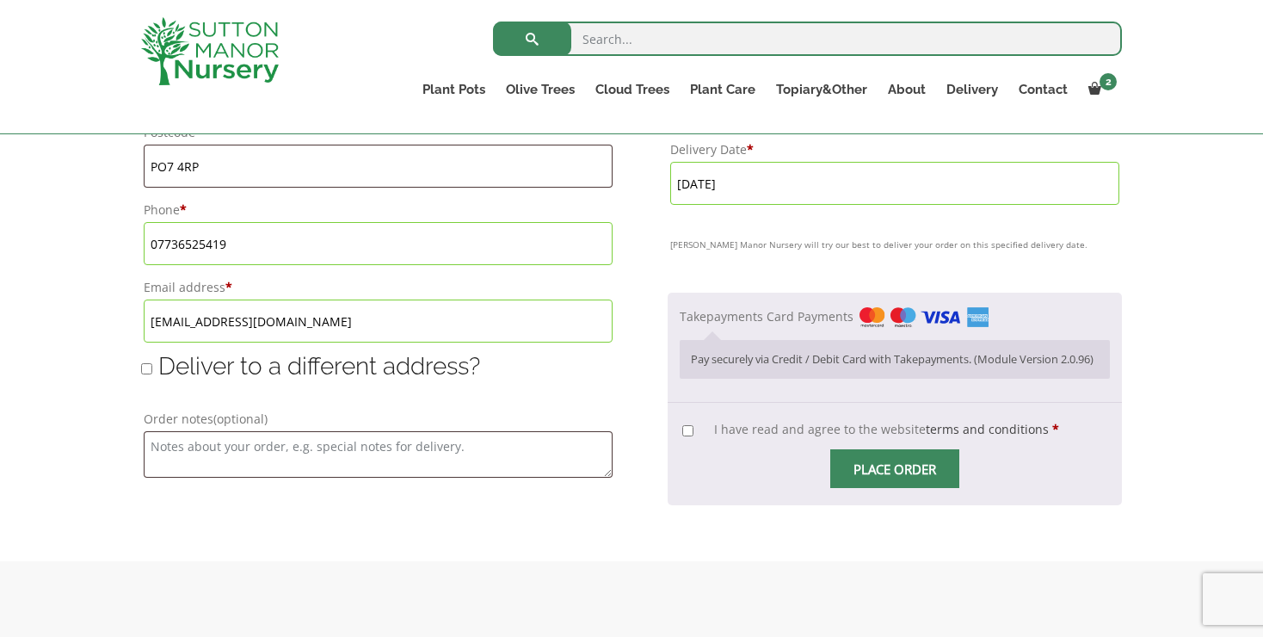
scroll to position [1110, 0]
click at [682, 434] on input "I have read and agree to the website terms and conditions *" at bounding box center [687, 428] width 11 height 11
checkbox input "true"
click at [874, 482] on input "Place order" at bounding box center [894, 466] width 129 height 39
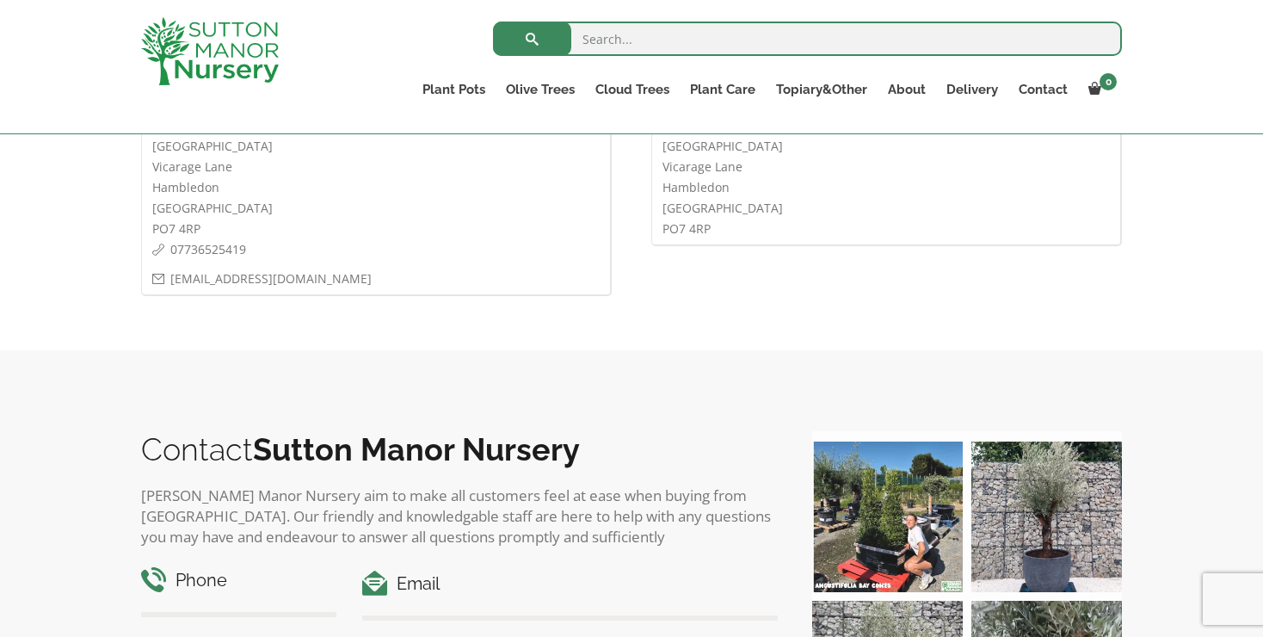
scroll to position [973, 0]
